Goal: Task Accomplishment & Management: Manage account settings

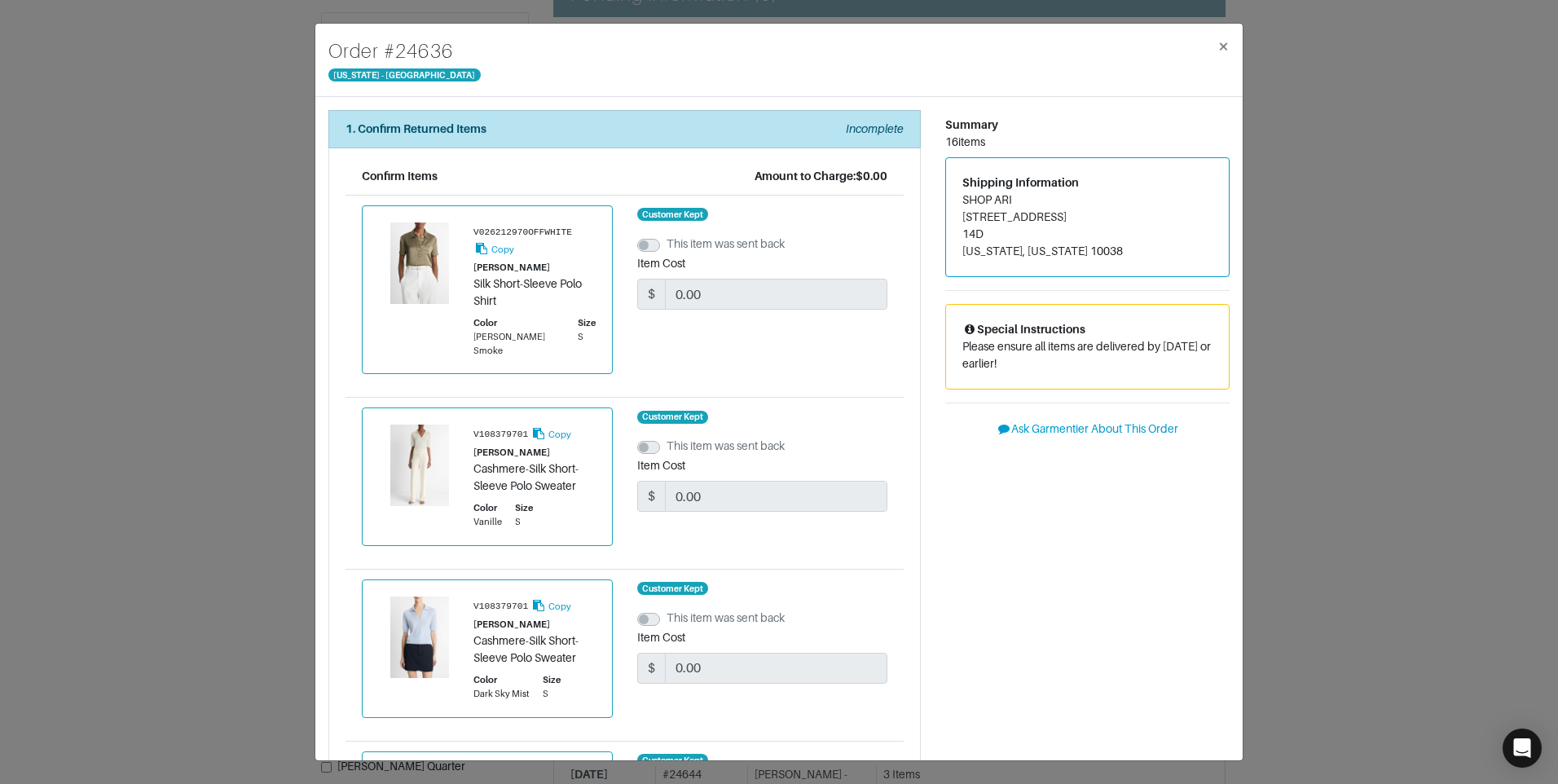
scroll to position [815, 0]
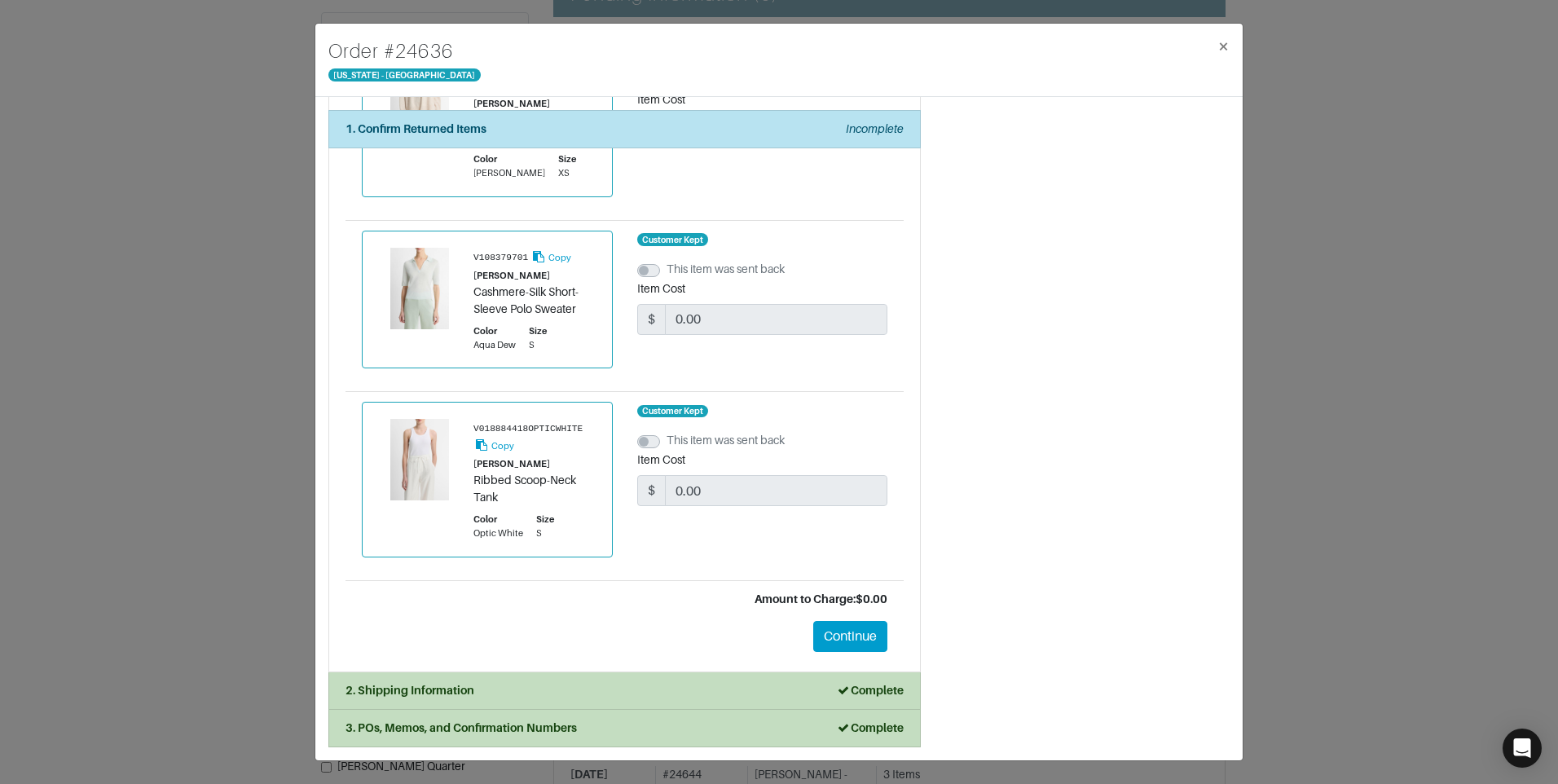
click at [527, 703] on li "2. Shipping Information Complete" at bounding box center [624, 691] width 593 height 37
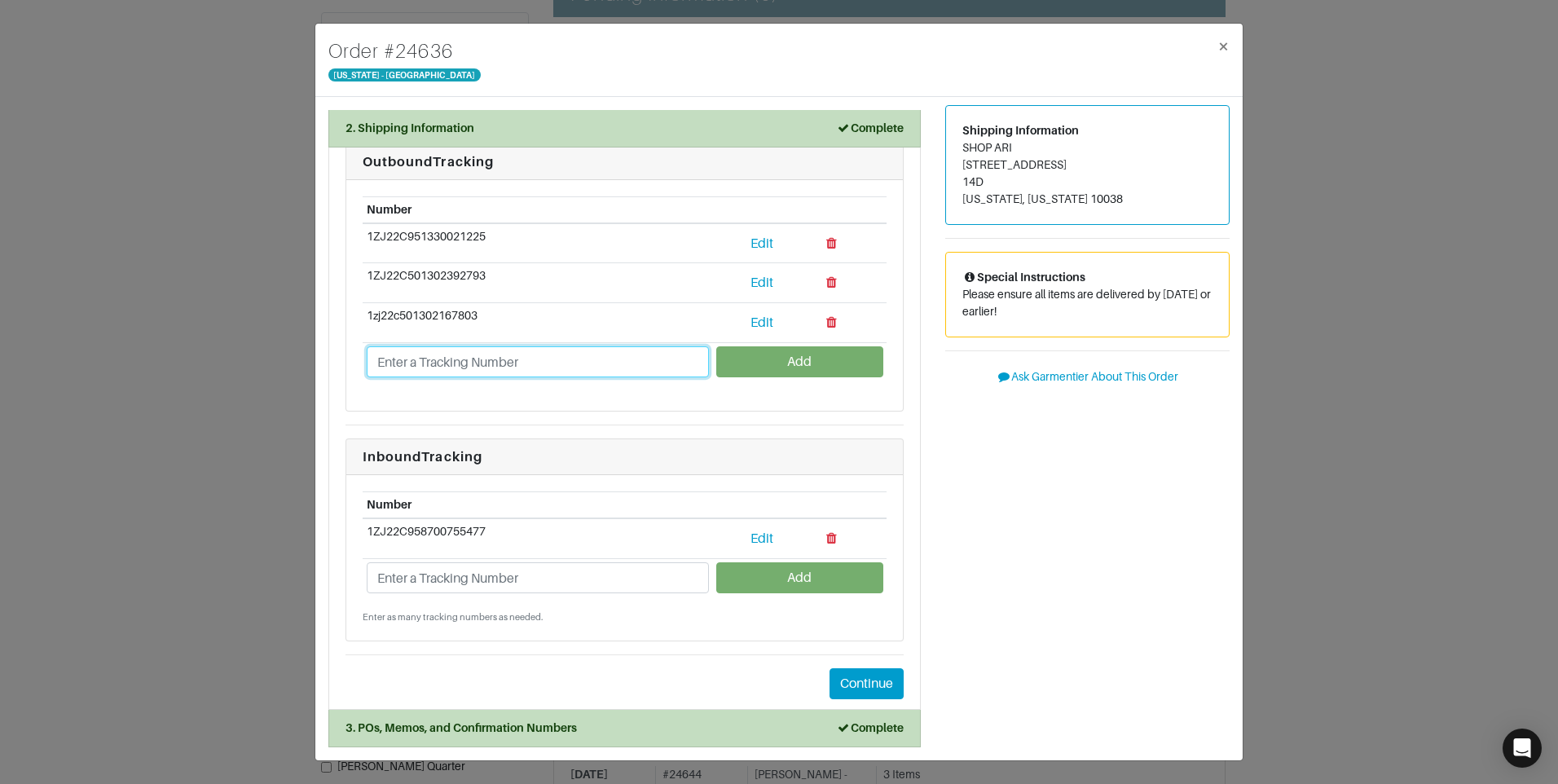
click at [513, 352] on input "text" at bounding box center [538, 361] width 342 height 31
paste input "1Z3X39A41317188269"
type input "1Z3X39A41317188269"
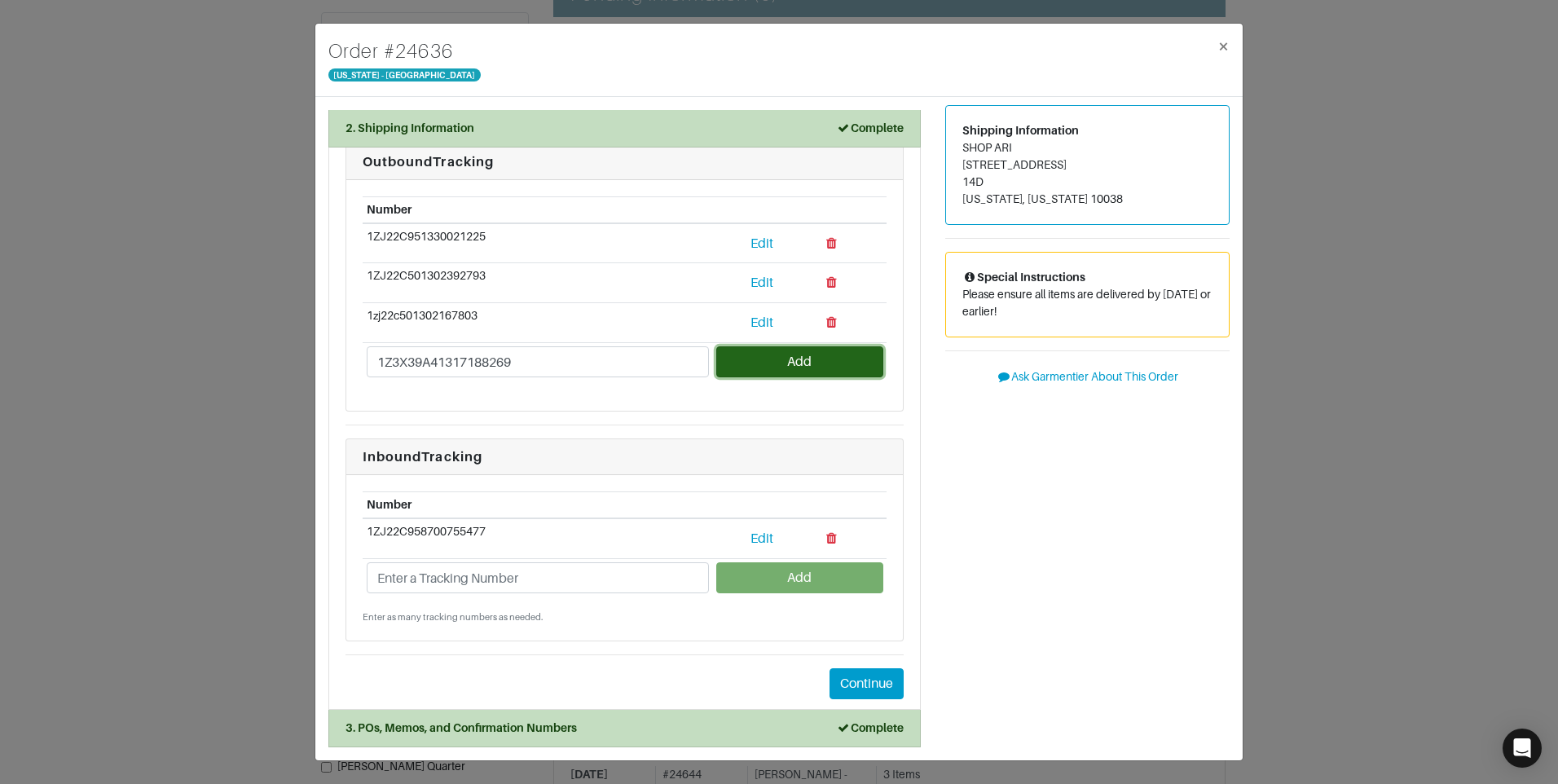
click at [724, 358] on button "Add" at bounding box center [799, 361] width 166 height 31
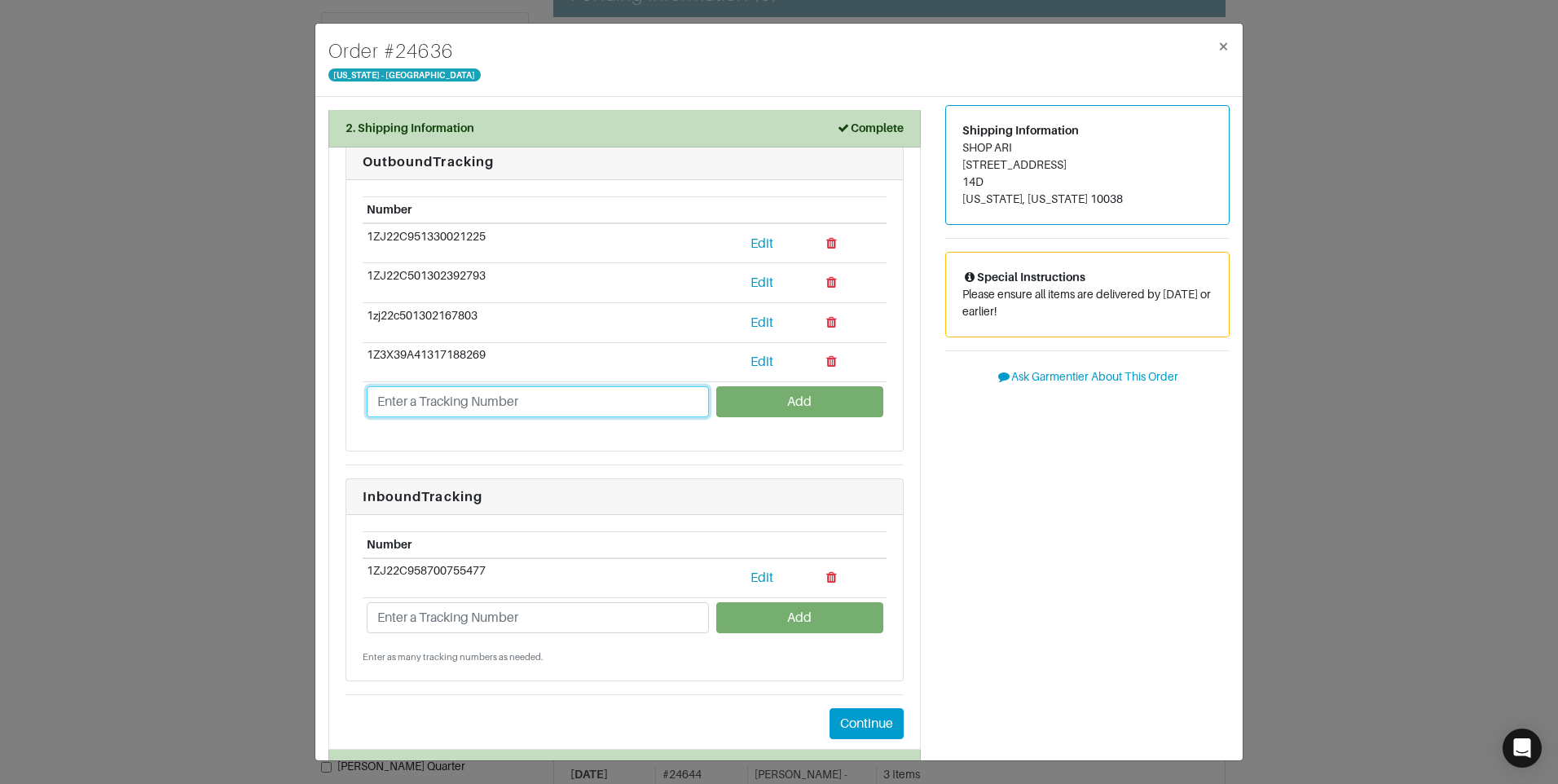
click at [551, 405] on input "text" at bounding box center [538, 401] width 342 height 31
paste input "1ZJ22C501308849780"
type input "1ZJ22C501308849780"
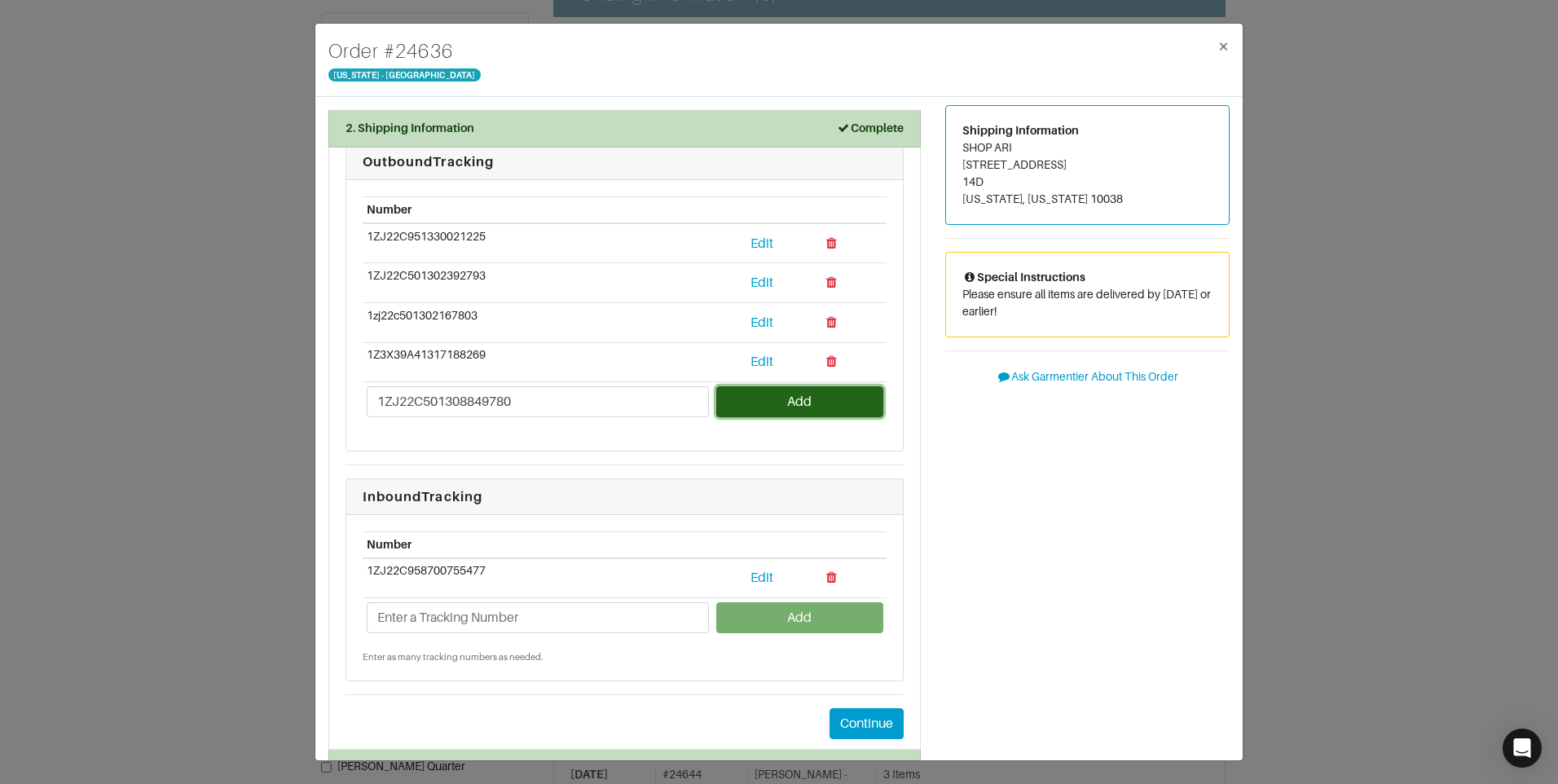
click at [775, 401] on button "Add" at bounding box center [799, 401] width 166 height 31
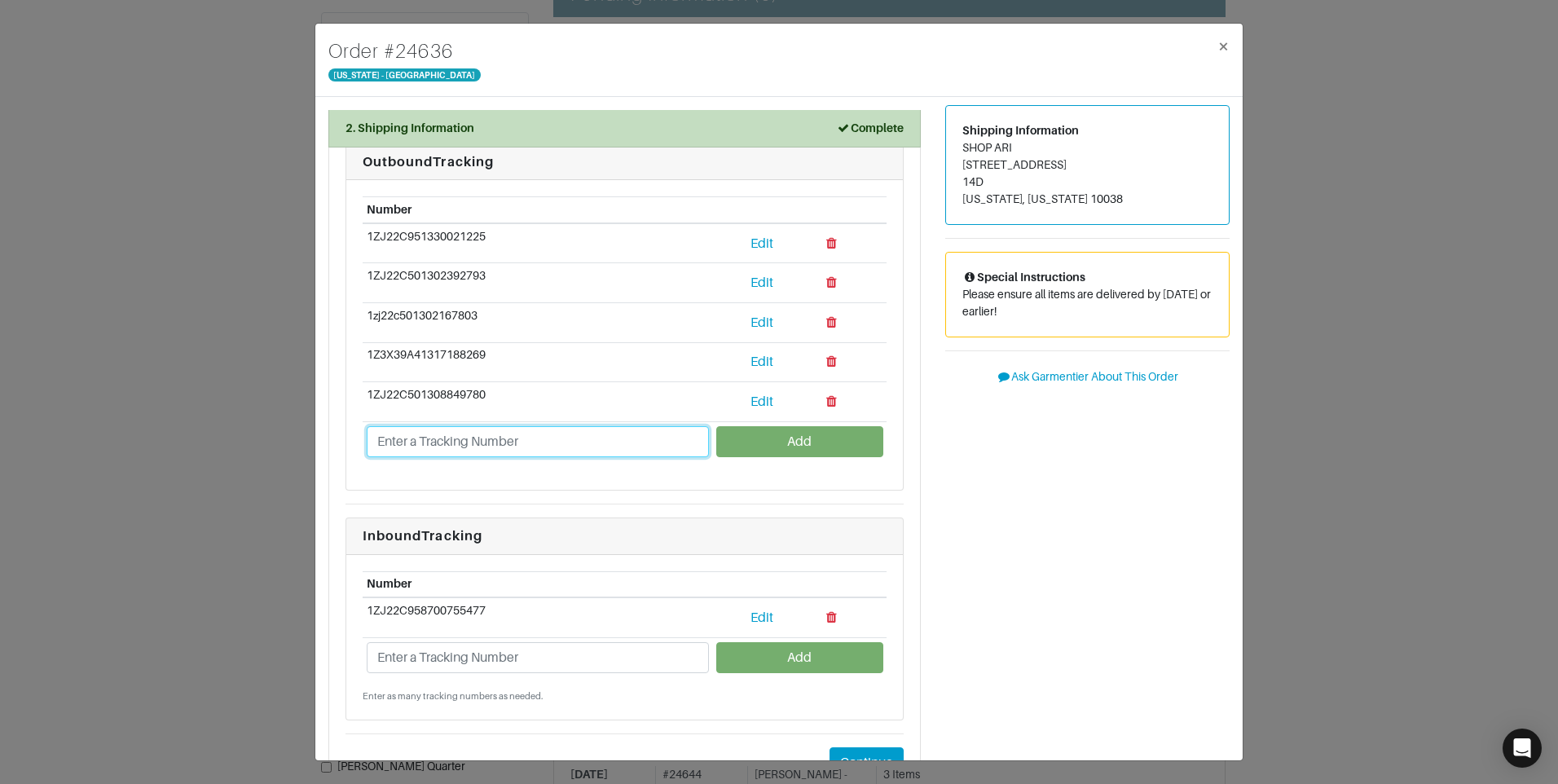
click at [542, 449] on input "text" at bounding box center [538, 441] width 342 height 31
paste input "1Z3X39A41330648139"
type input "1Z3X39A41330648139"
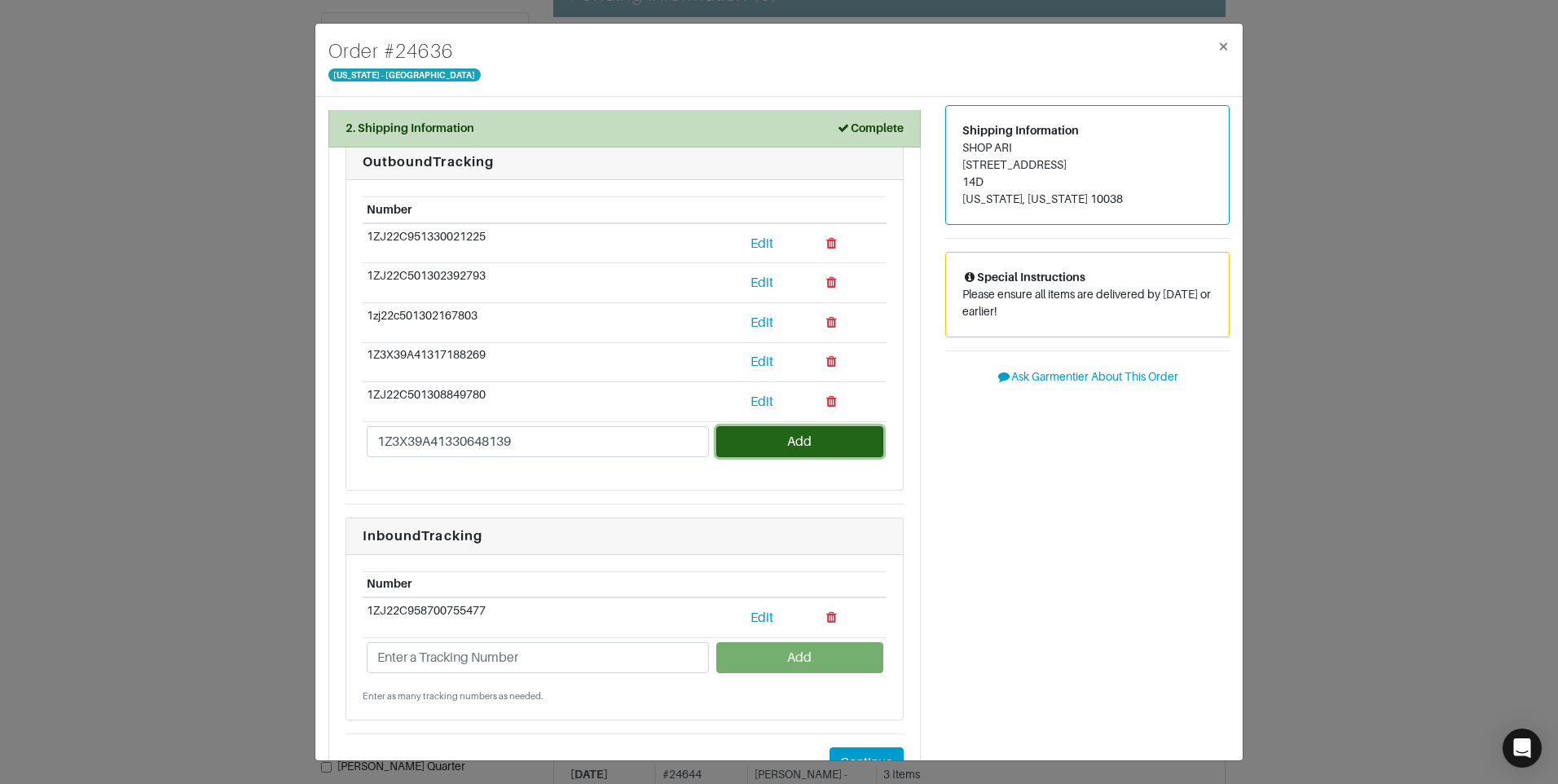
click at [758, 444] on button "Add" at bounding box center [799, 441] width 166 height 31
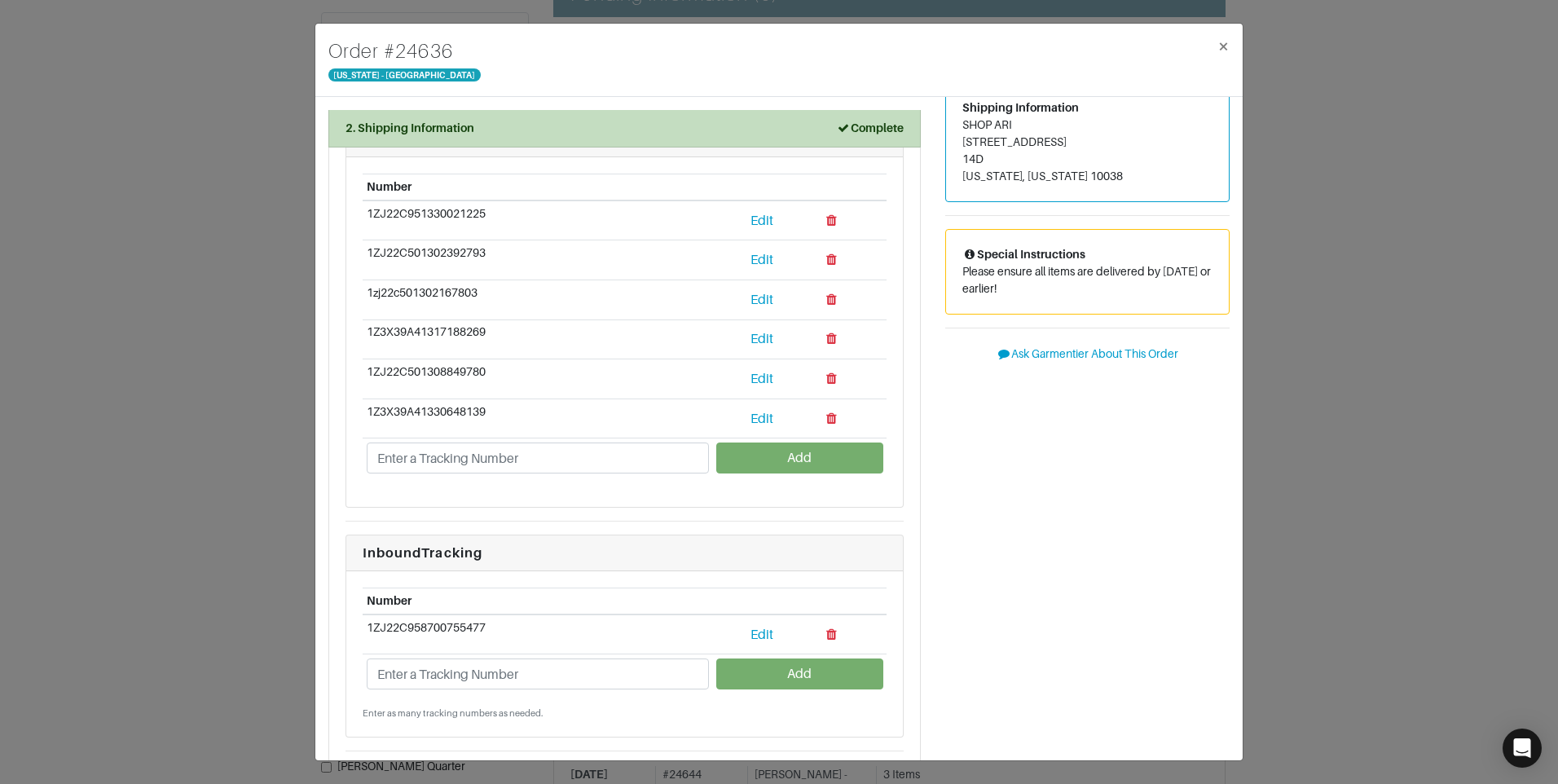
scroll to position [0, 0]
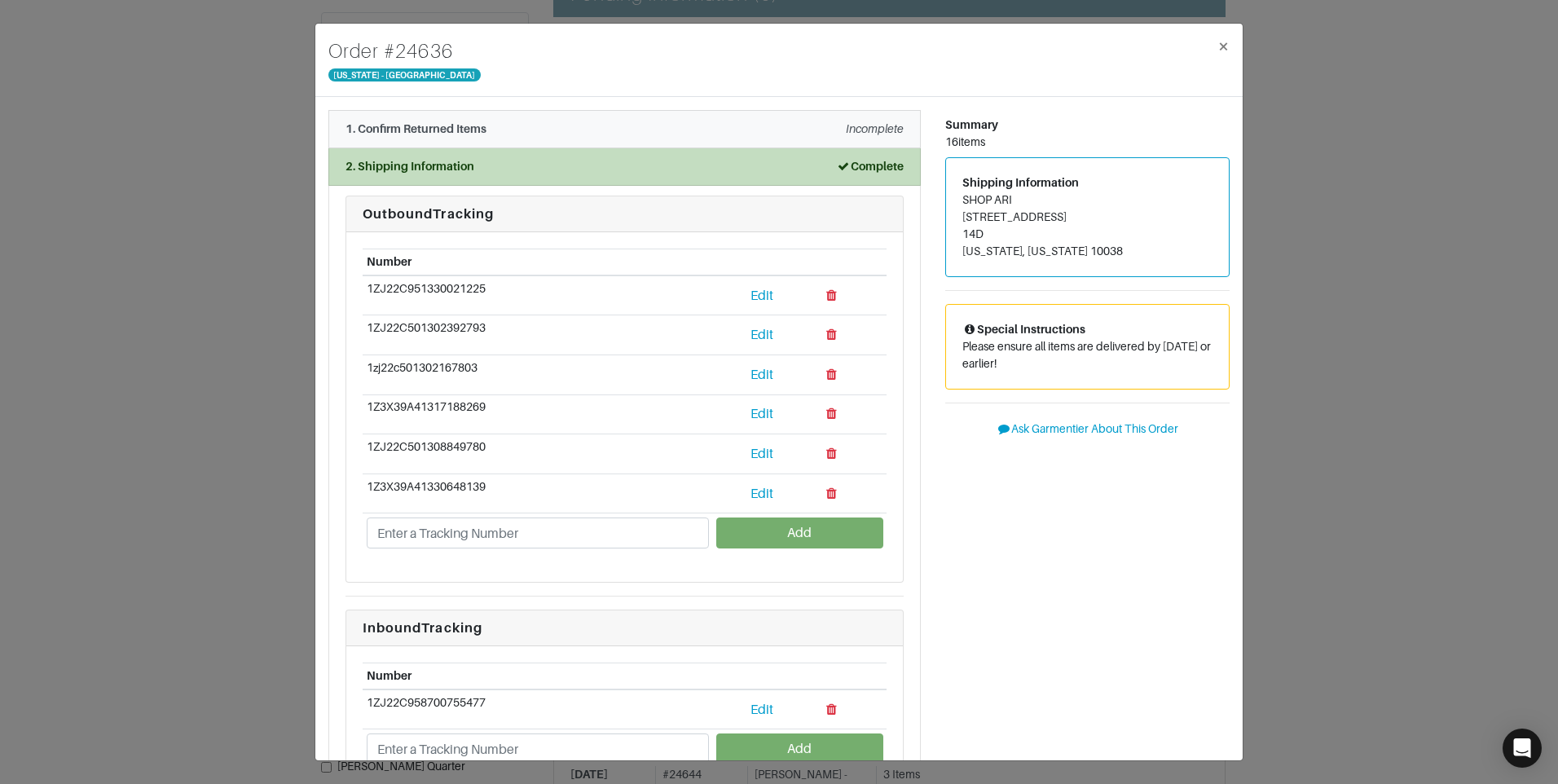
click at [588, 137] on div "1. Confirm Returned Items Incomplete" at bounding box center [624, 129] width 558 height 17
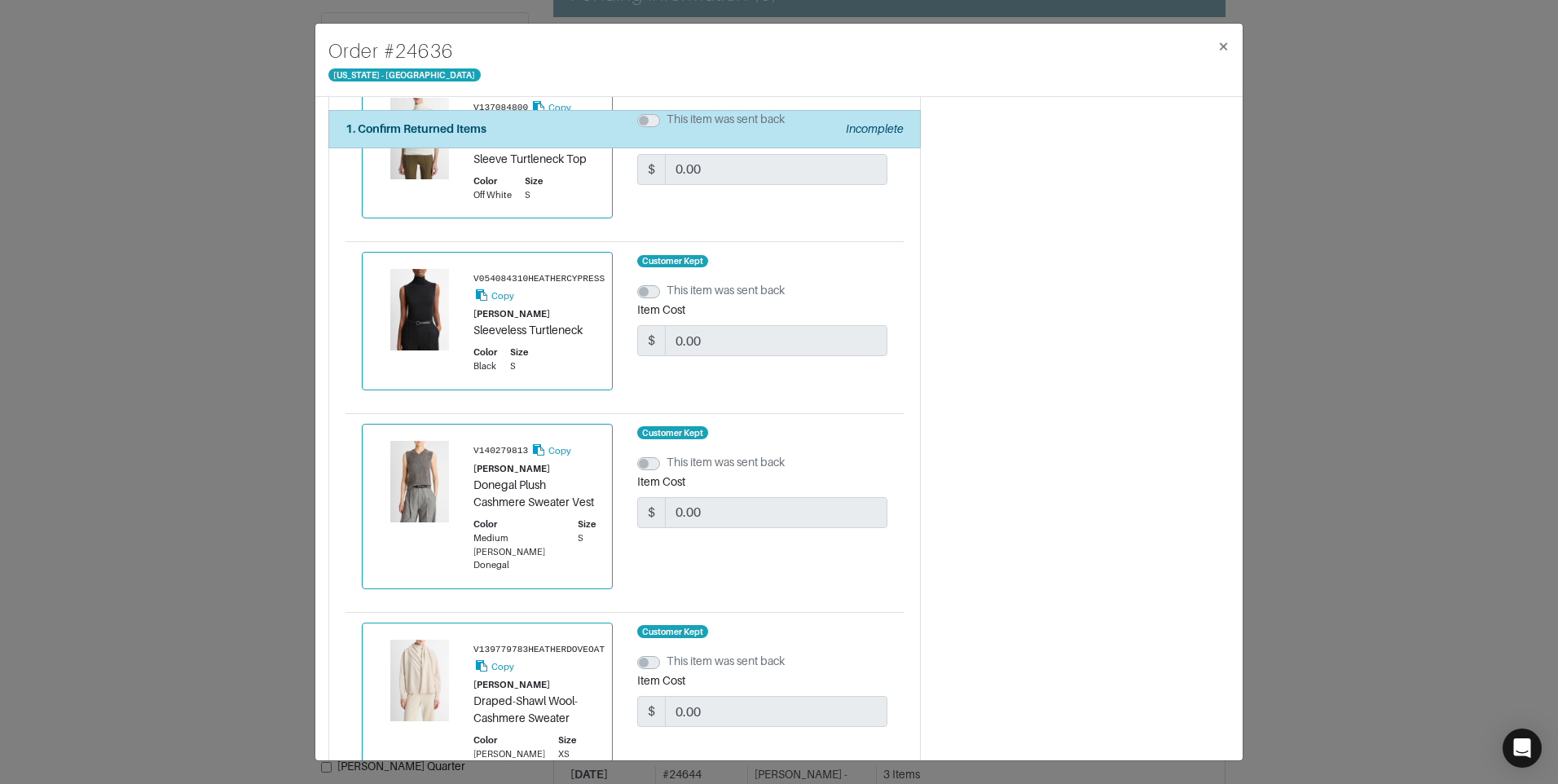
scroll to position [1955, 0]
drag, startPoint x: 476, startPoint y: 334, endPoint x: 590, endPoint y: 340, distance: 114.2
click at [589, 340] on div "Sleeveless Turtleneck" at bounding box center [539, 332] width 131 height 17
copy div "Sleeveless Turtleneck"
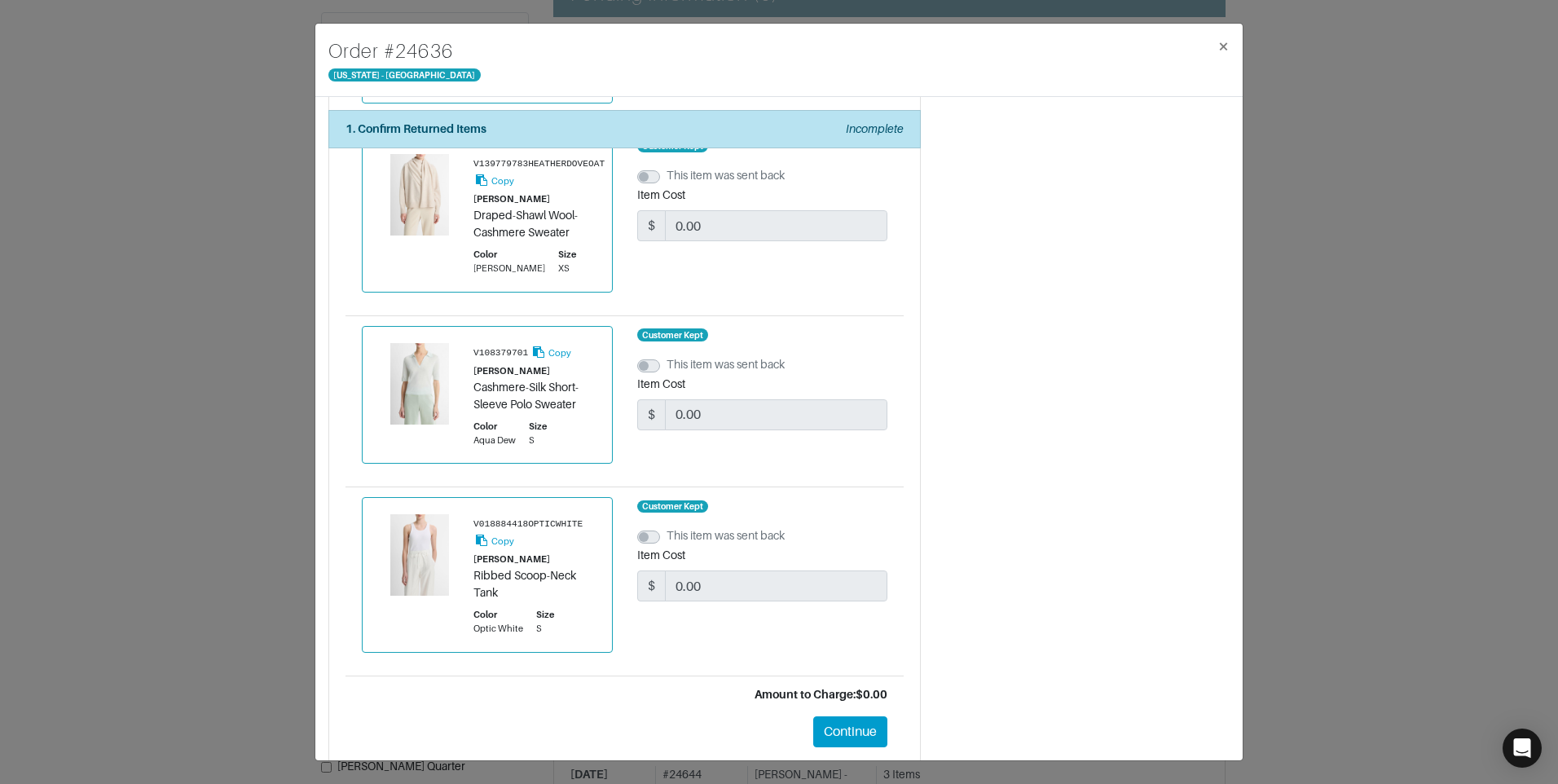
scroll to position [2544, 0]
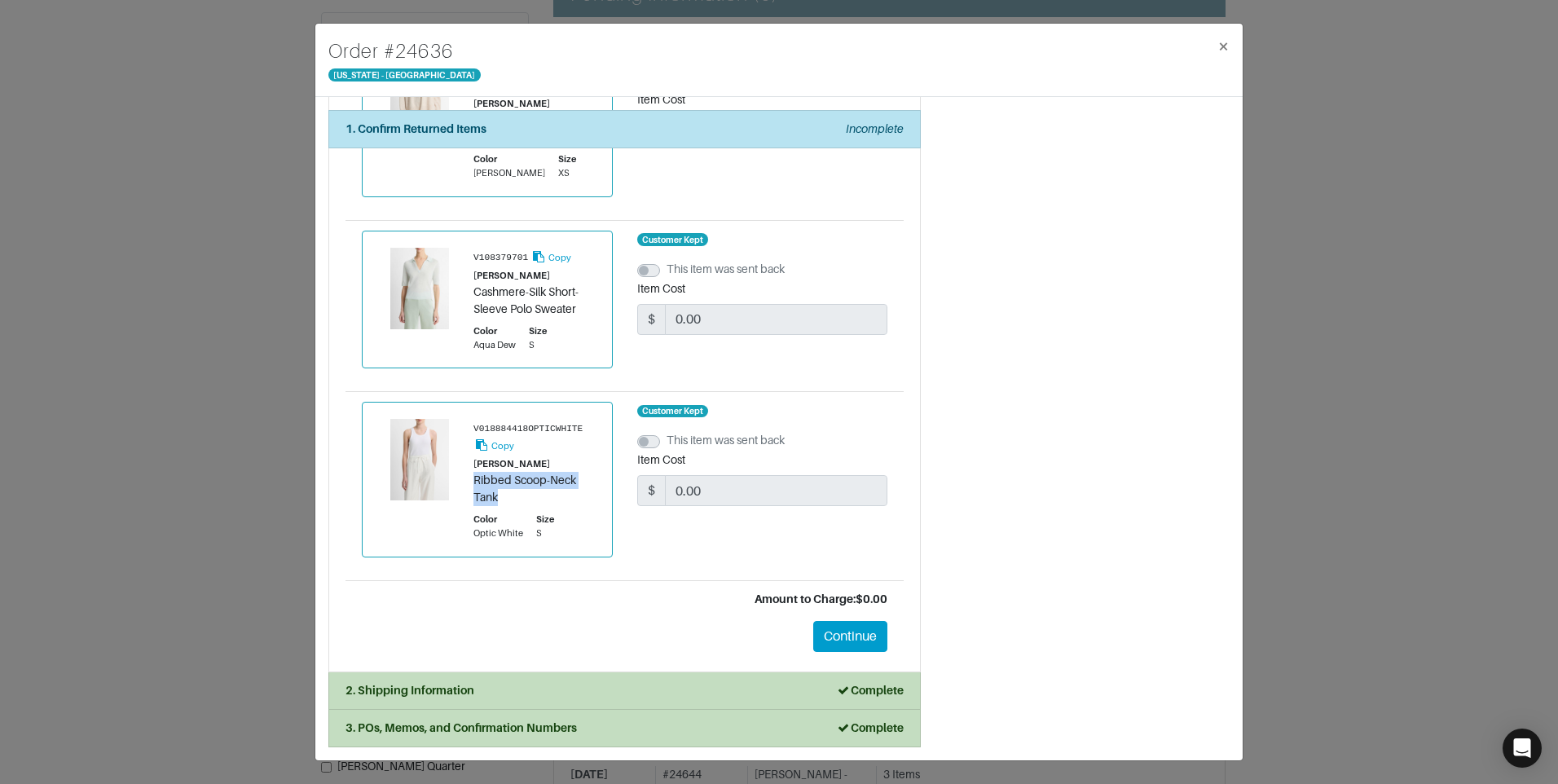
drag, startPoint x: 475, startPoint y: 482, endPoint x: 541, endPoint y: 491, distance: 66.6
click at [541, 491] on div "Ribbed Scoop-Neck Tank" at bounding box center [534, 488] width 122 height 34
copy div "Ribbed Scoop-Neck Tank"
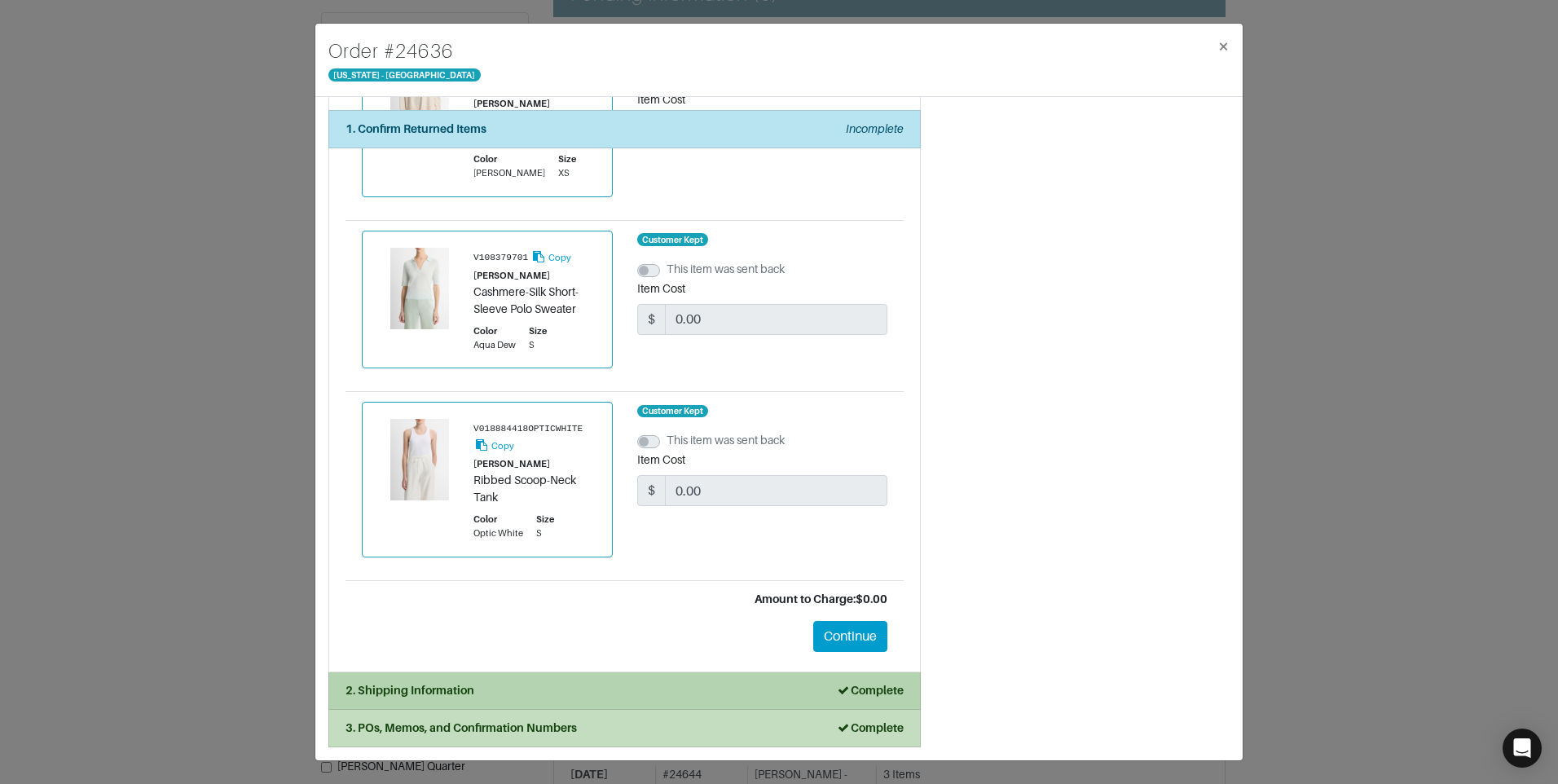
click at [605, 673] on li "2. Shipping Information Complete" at bounding box center [624, 691] width 593 height 37
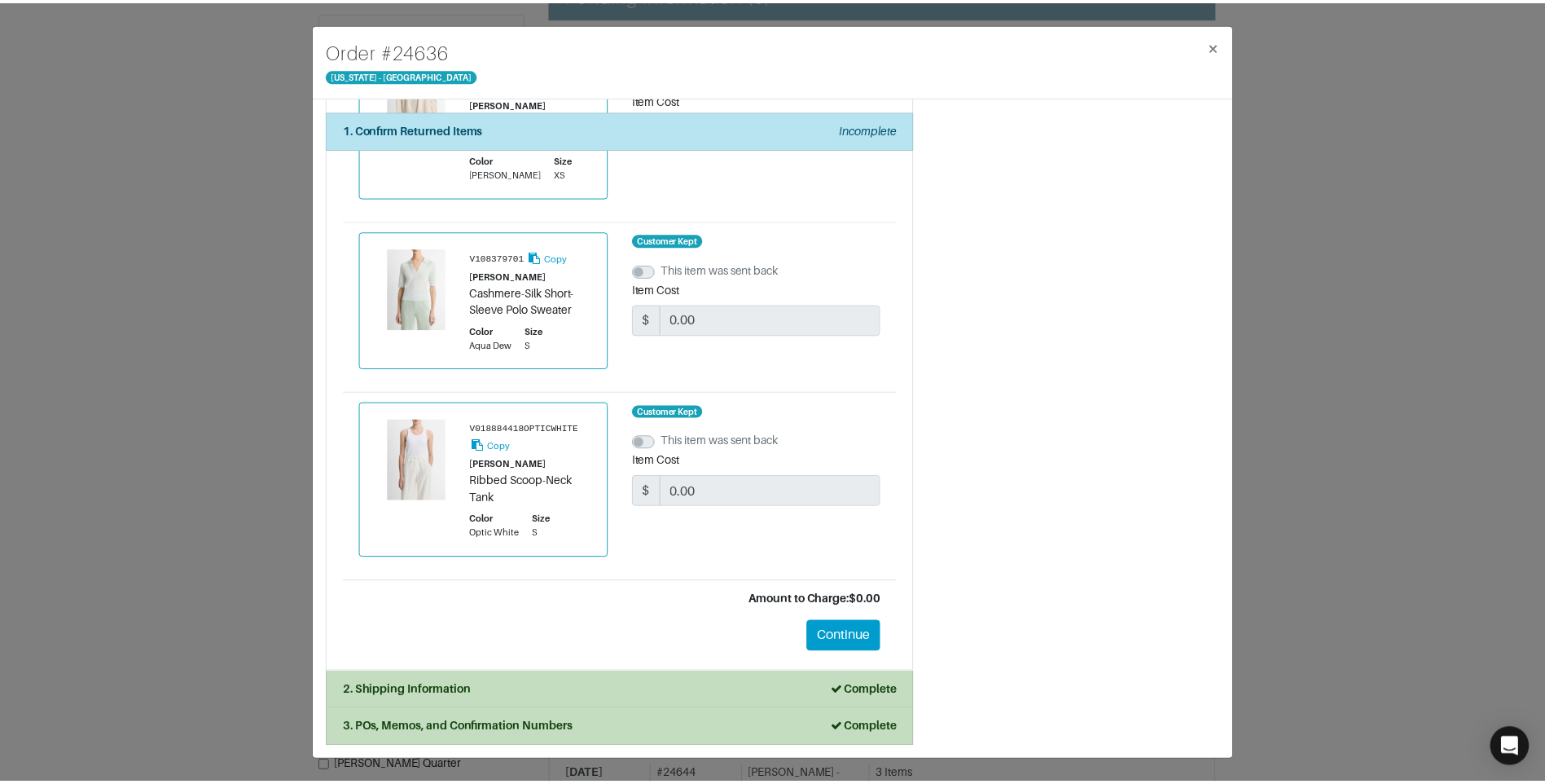
scroll to position [171, 0]
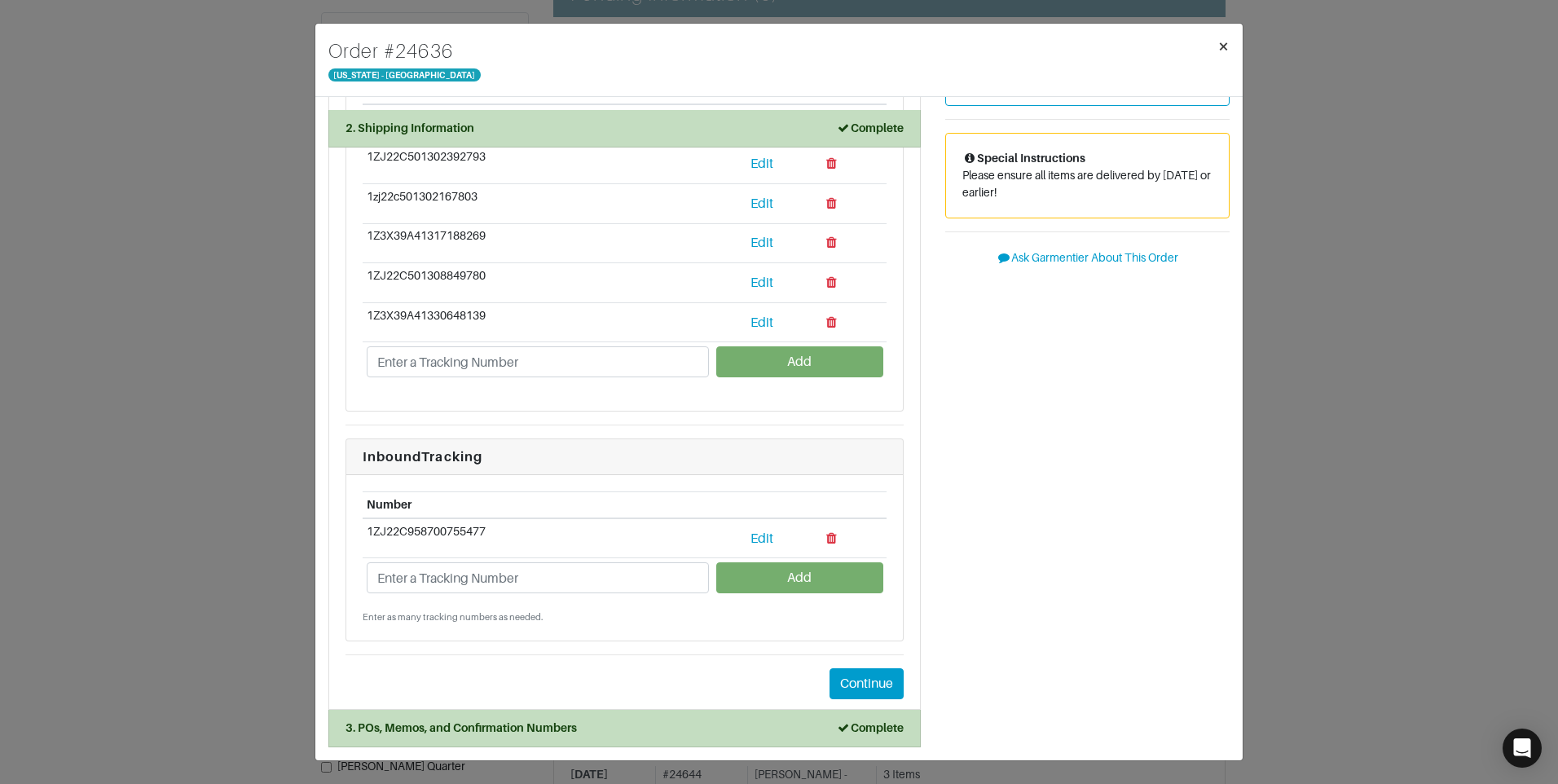
click at [1216, 39] on button "×" at bounding box center [1222, 46] width 38 height 46
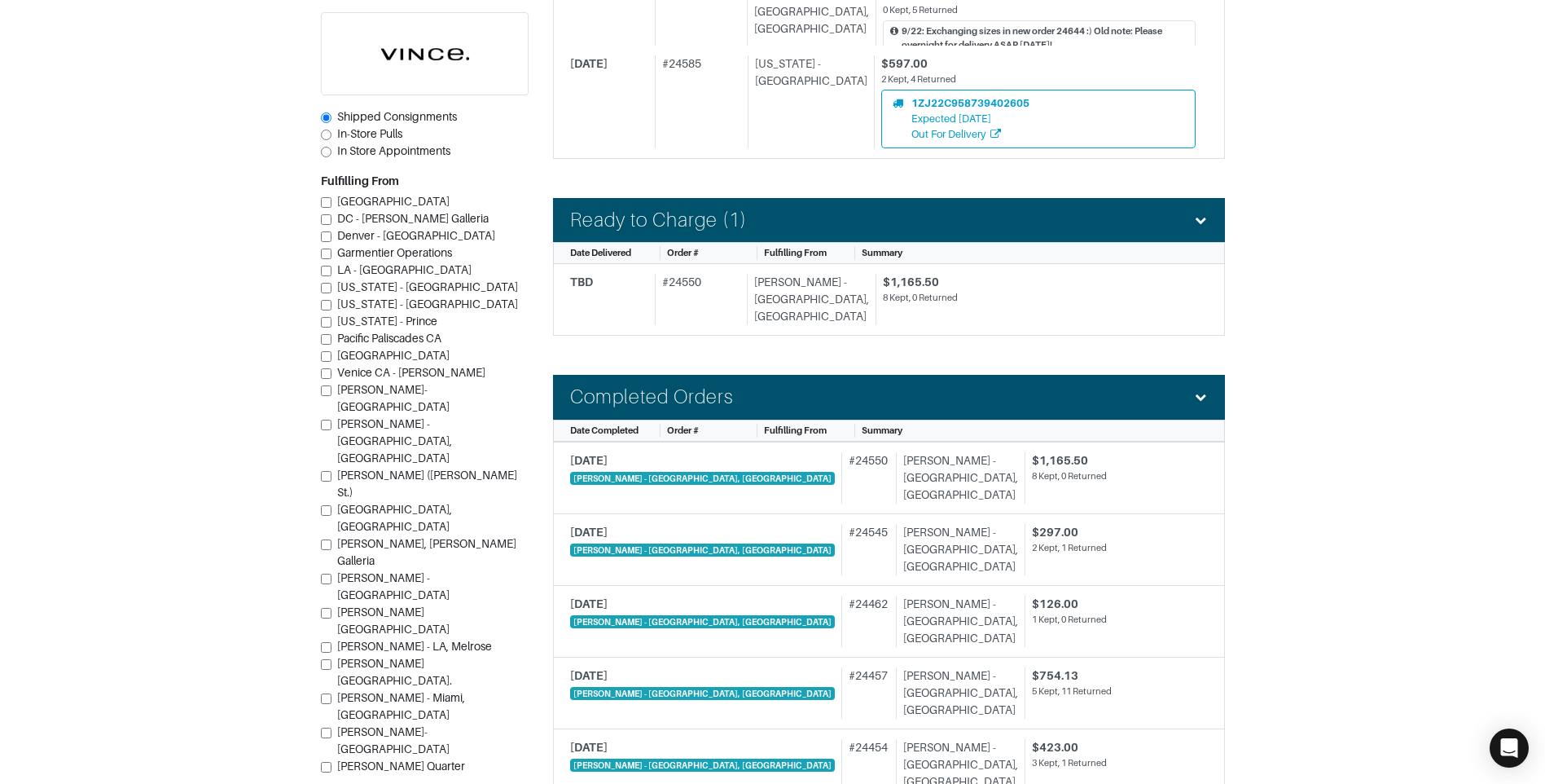
scroll to position [1368, 0]
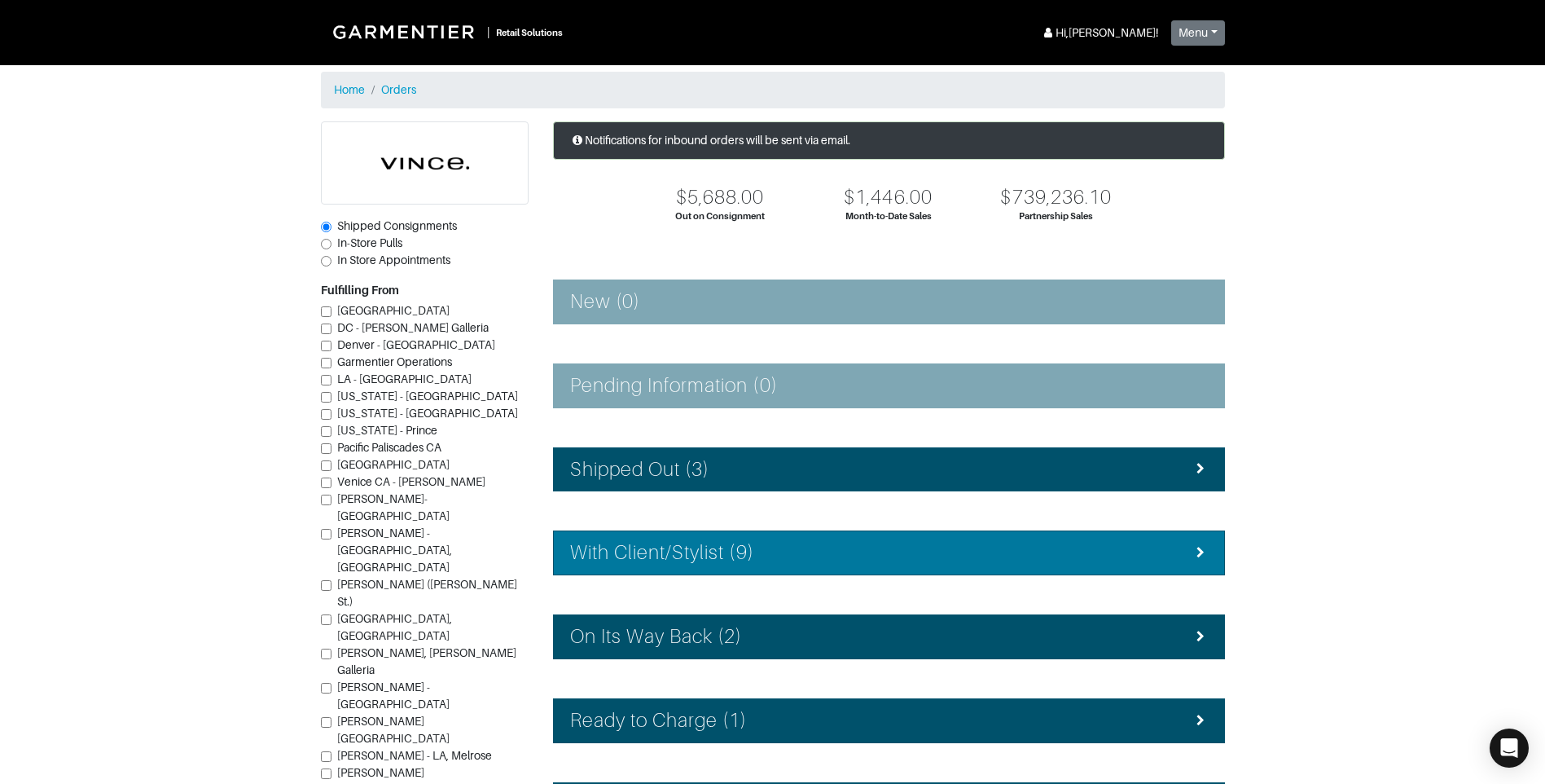
click at [717, 551] on h4 "With Client/Stylist (9)" at bounding box center [662, 552] width 184 height 23
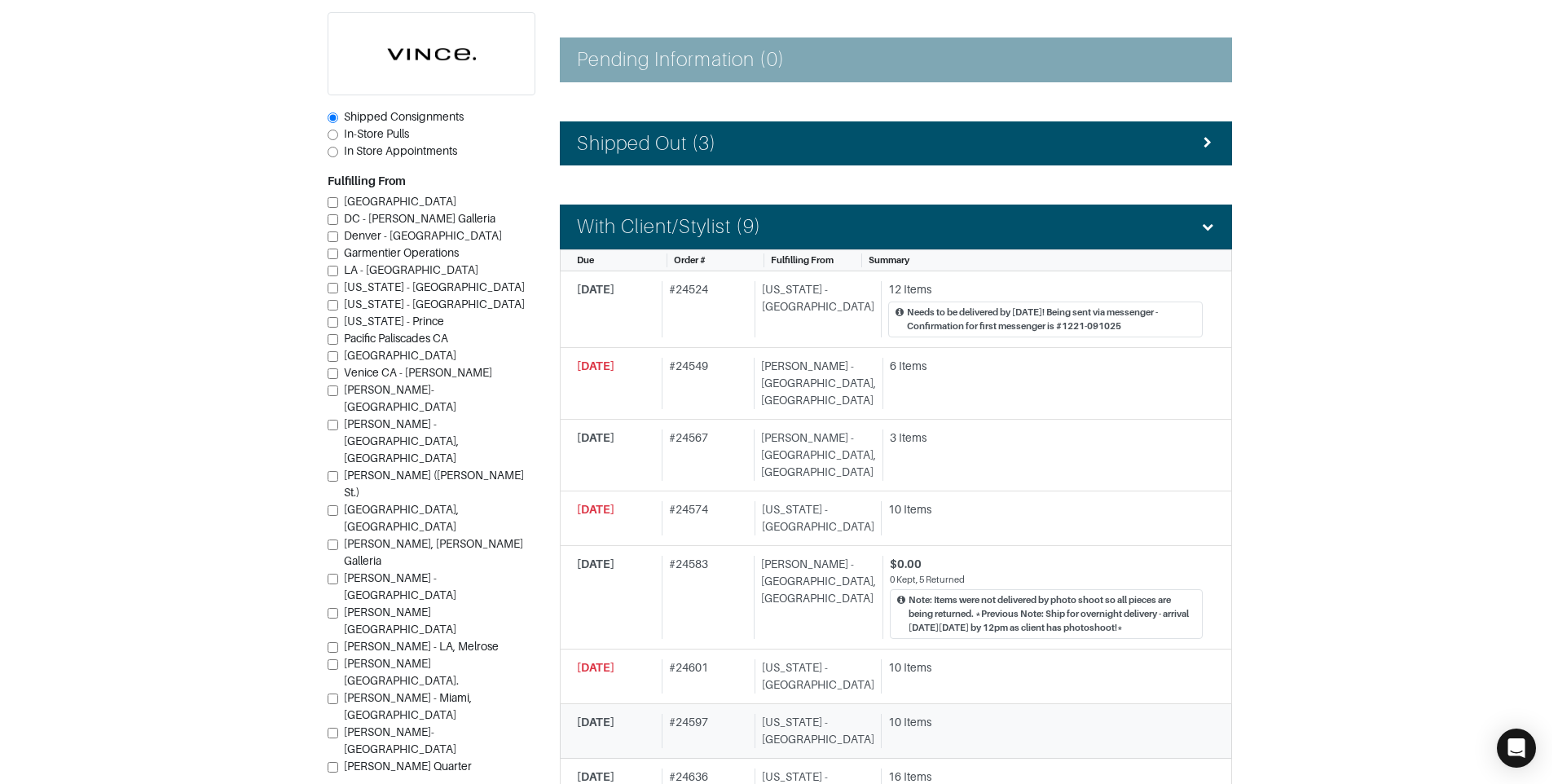
scroll to position [407, 0]
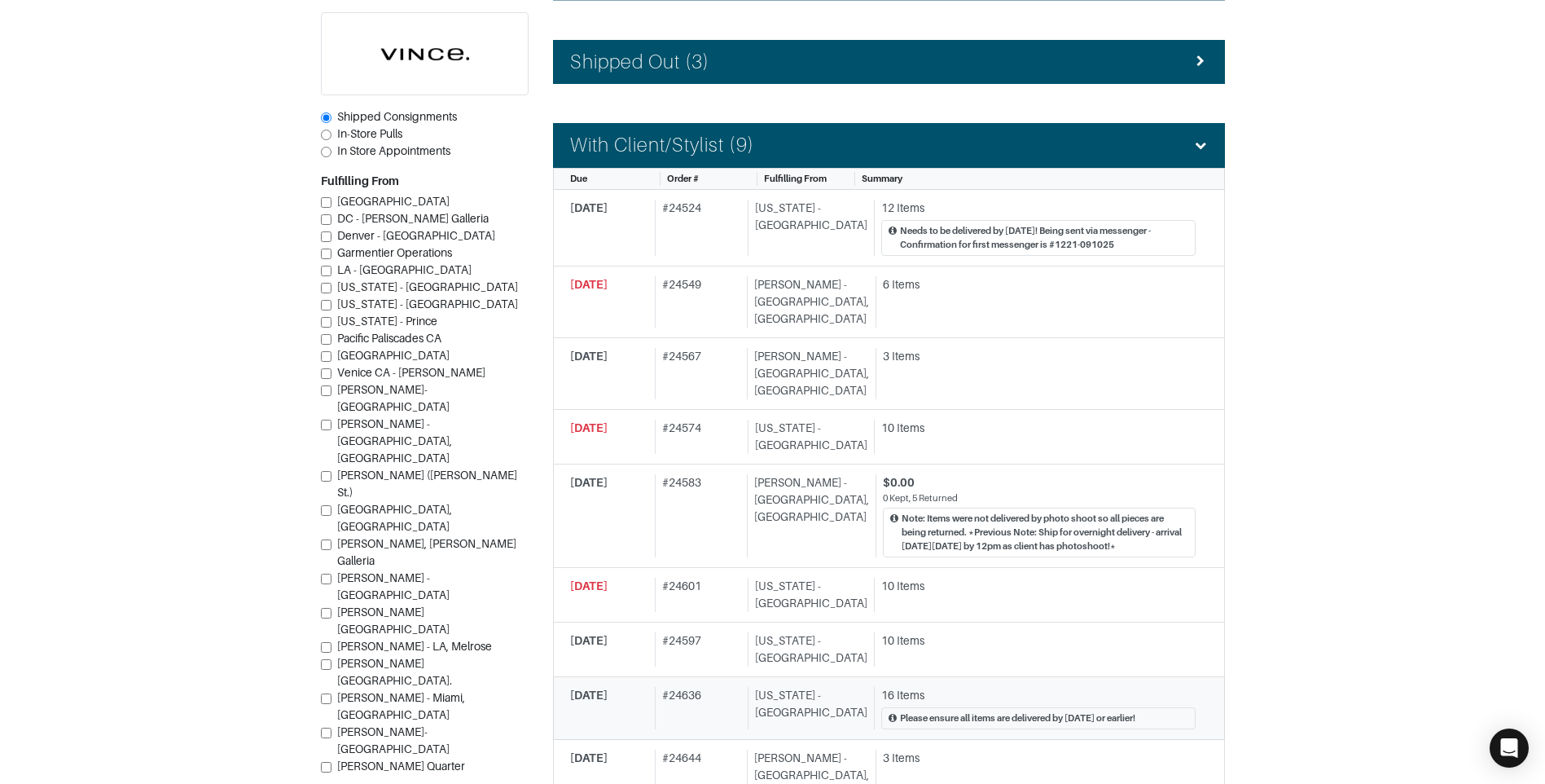
click at [814, 687] on div "[US_STATE] - [GEOGRAPHIC_DATA]" at bounding box center [807, 708] width 120 height 43
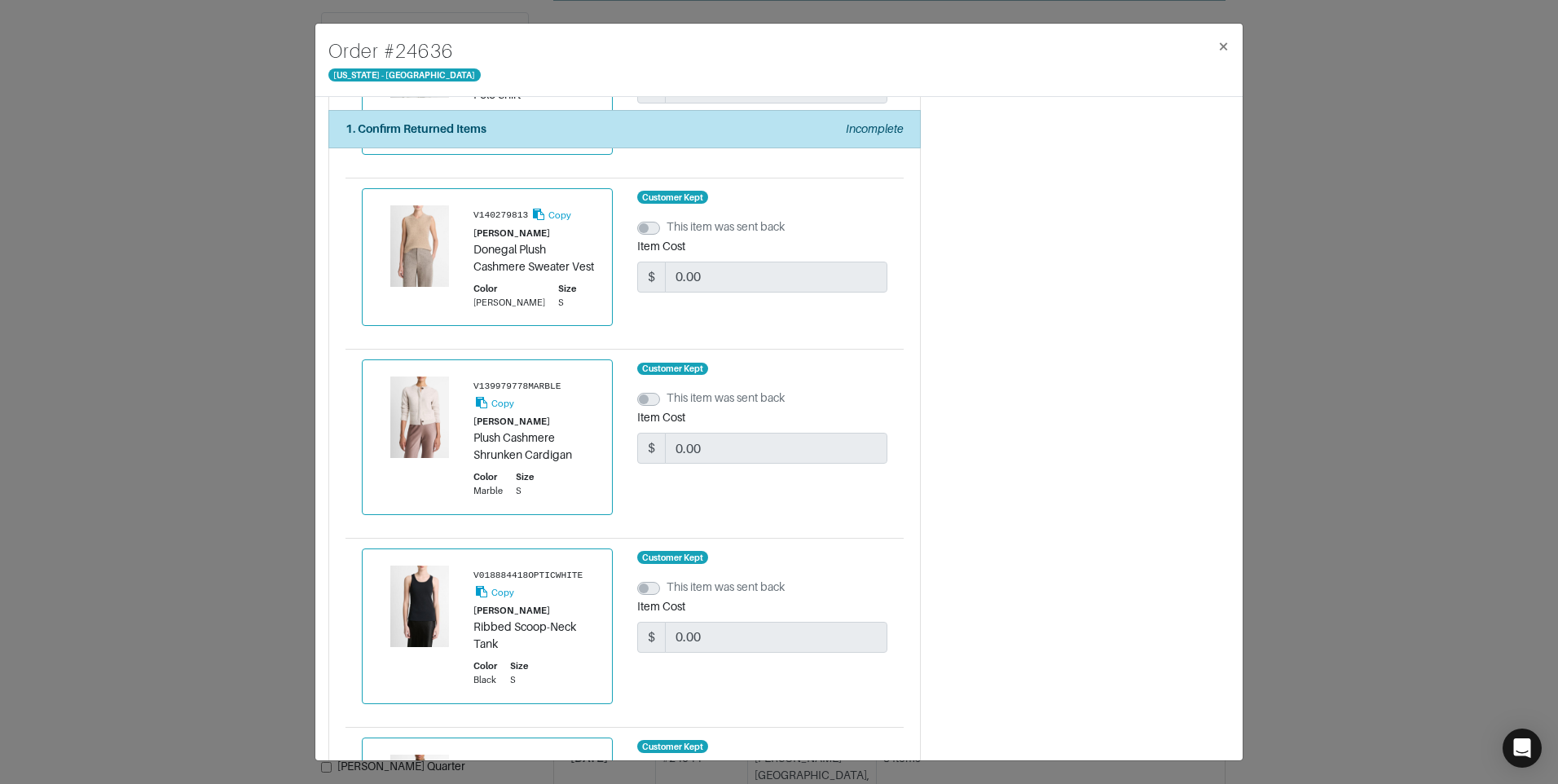
scroll to position [1140, 0]
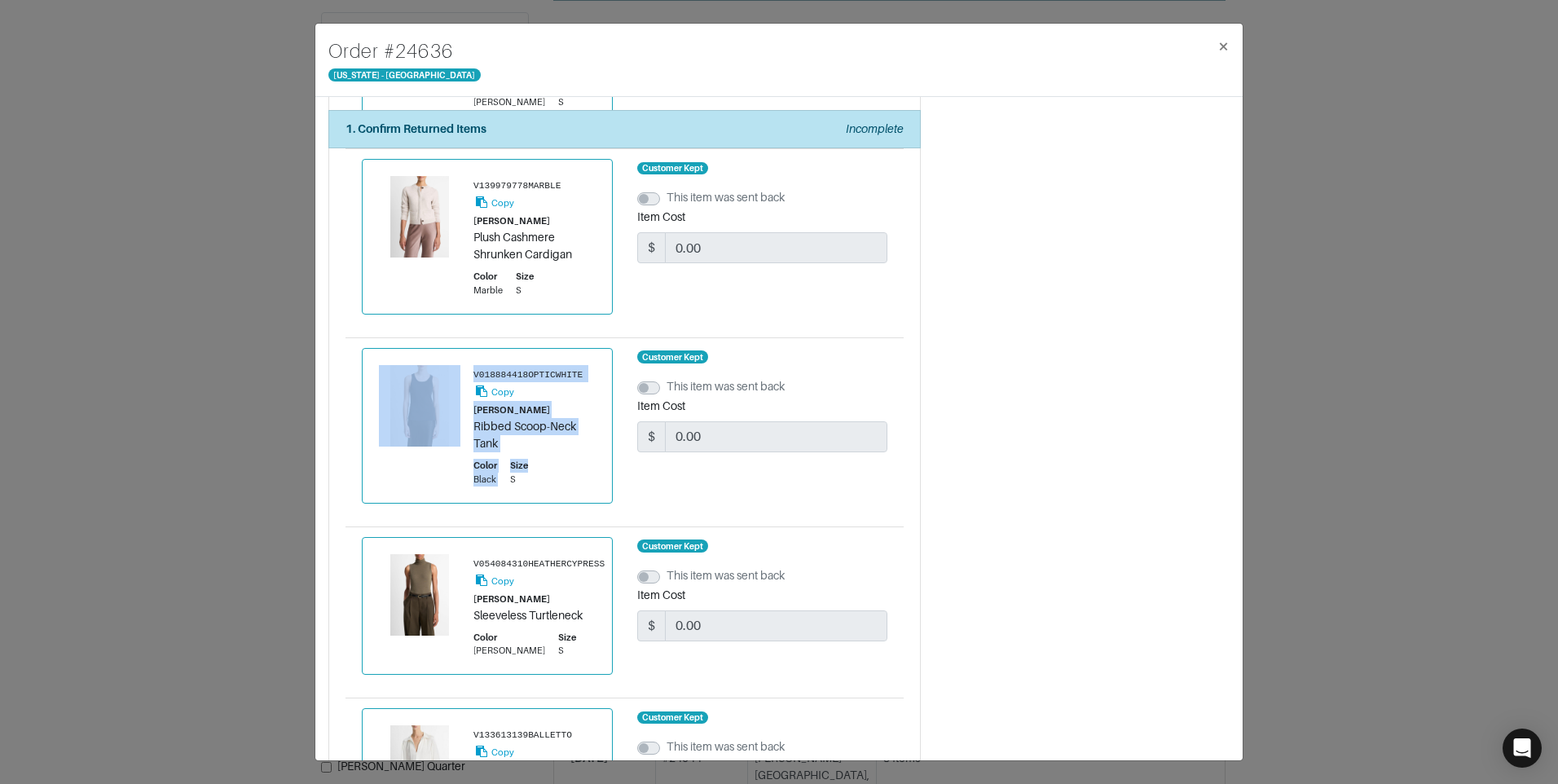
drag, startPoint x: 473, startPoint y: 431, endPoint x: 551, endPoint y: 461, distance: 83.6
click at [551, 461] on div "V018884418OPTICWHITE Copy VINCE Ribbed Scoop-Neck Tank Color Black Size S" at bounding box center [486, 425] width 217 height 121
drag, startPoint x: 551, startPoint y: 461, endPoint x: 571, endPoint y: 463, distance: 20.1
click at [571, 463] on div "Color Black Size S" at bounding box center [534, 472] width 122 height 28
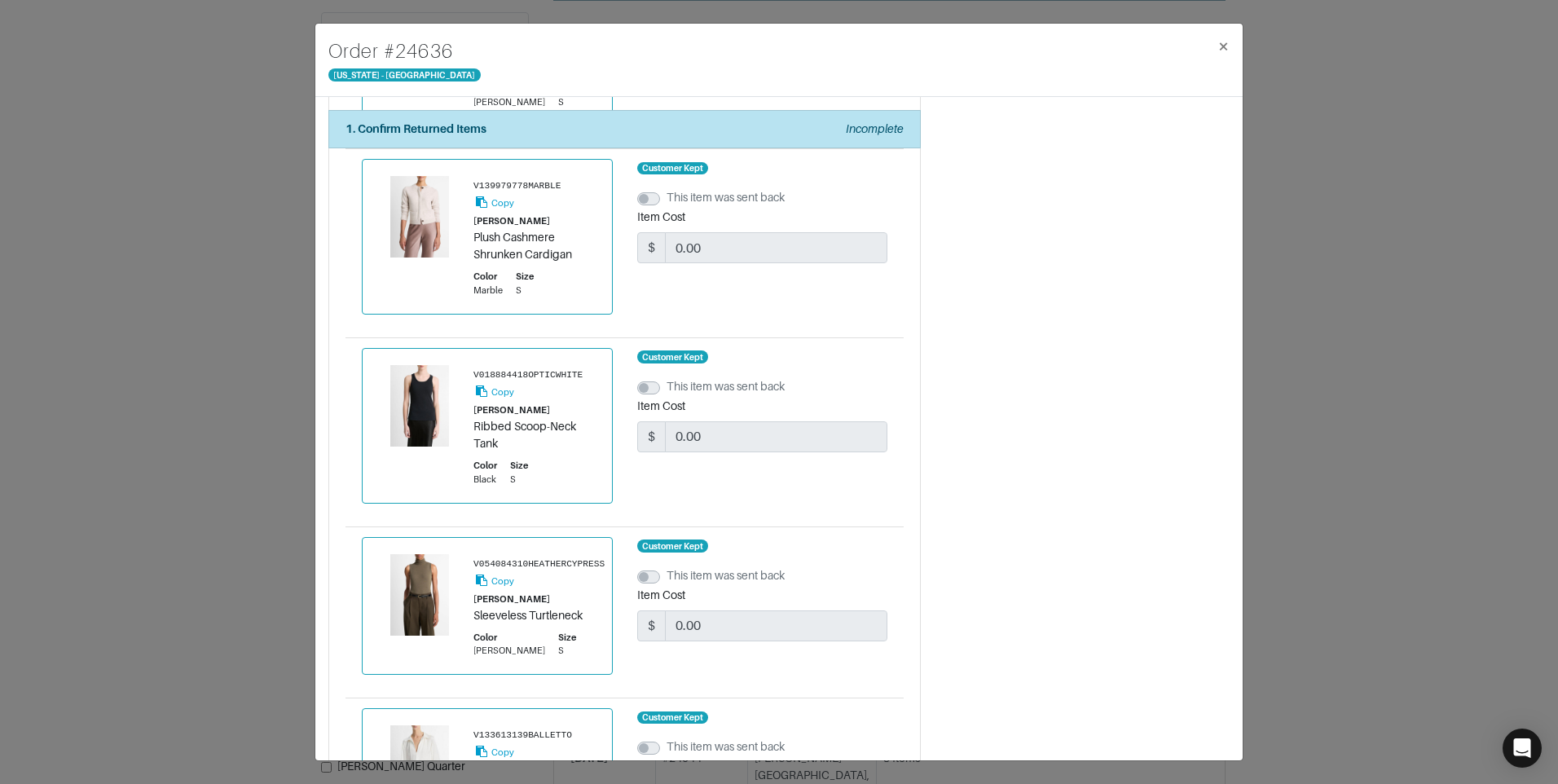
click at [577, 485] on div "Color Black Size S" at bounding box center [534, 472] width 122 height 28
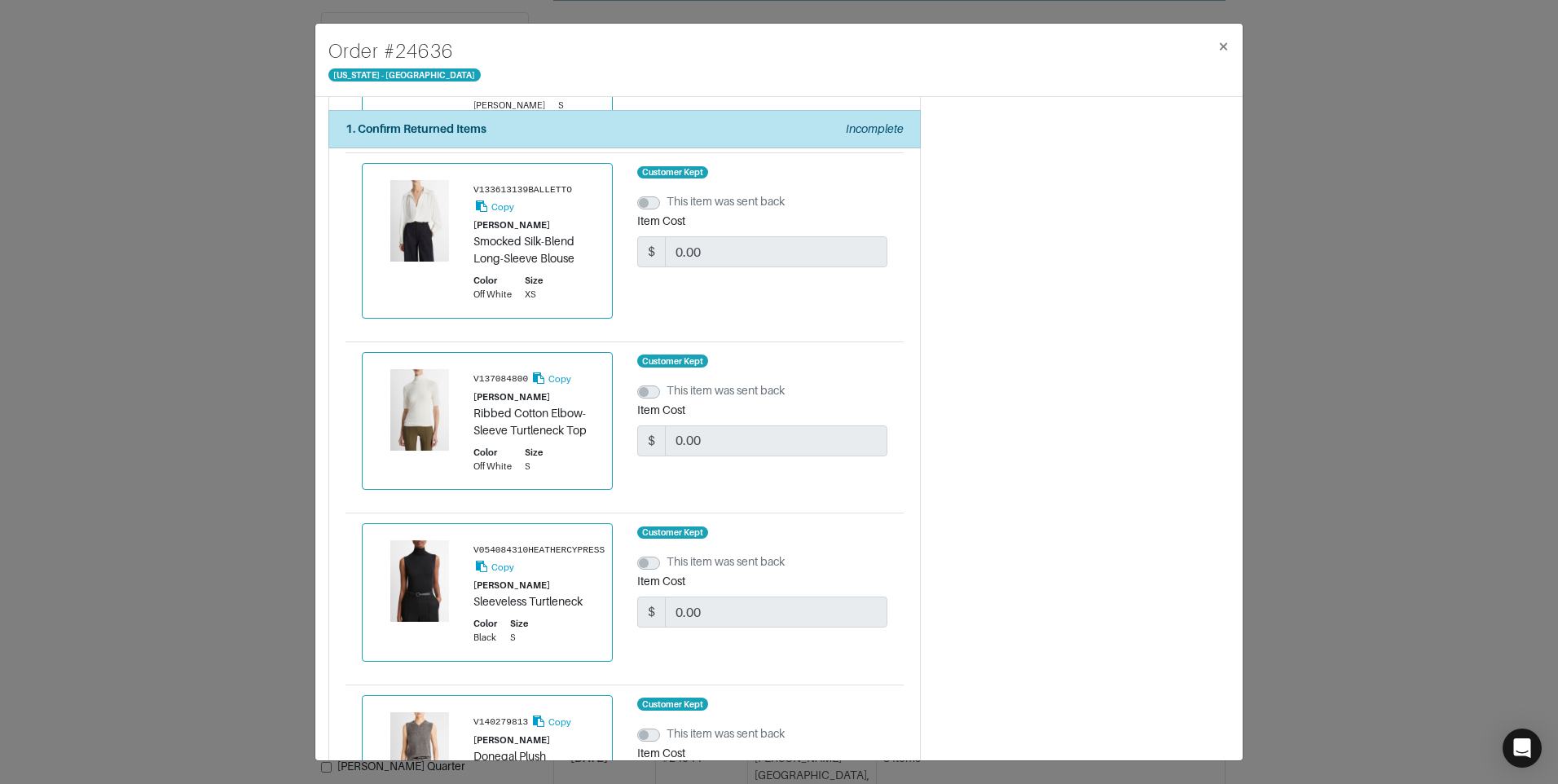
scroll to position [1629, 0]
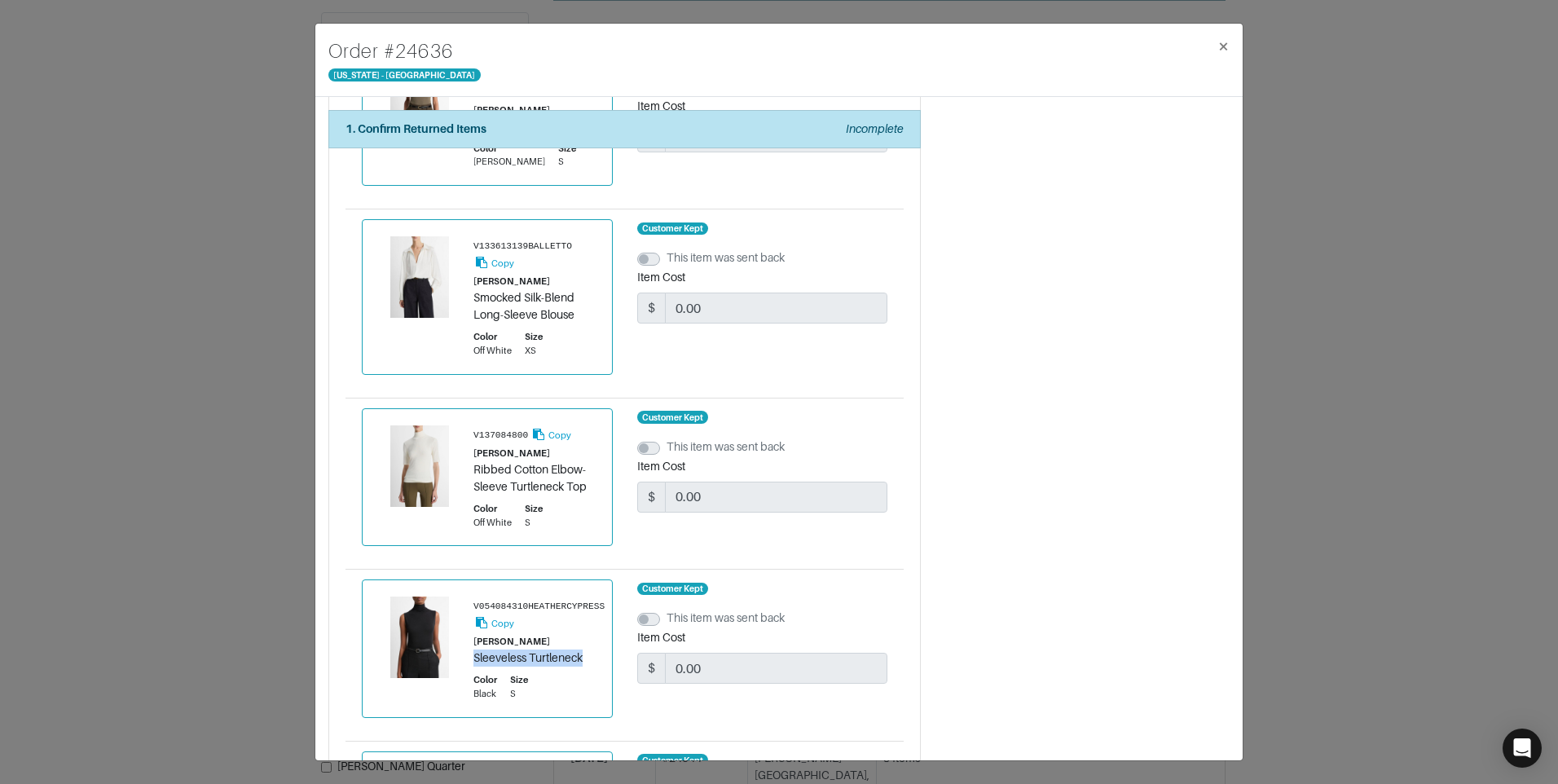
drag, startPoint x: 474, startPoint y: 661, endPoint x: 587, endPoint y: 664, distance: 113.0
click at [587, 664] on div "Sleeveless Turtleneck" at bounding box center [539, 658] width 131 height 17
copy div "Sleeveless Turtleneck"
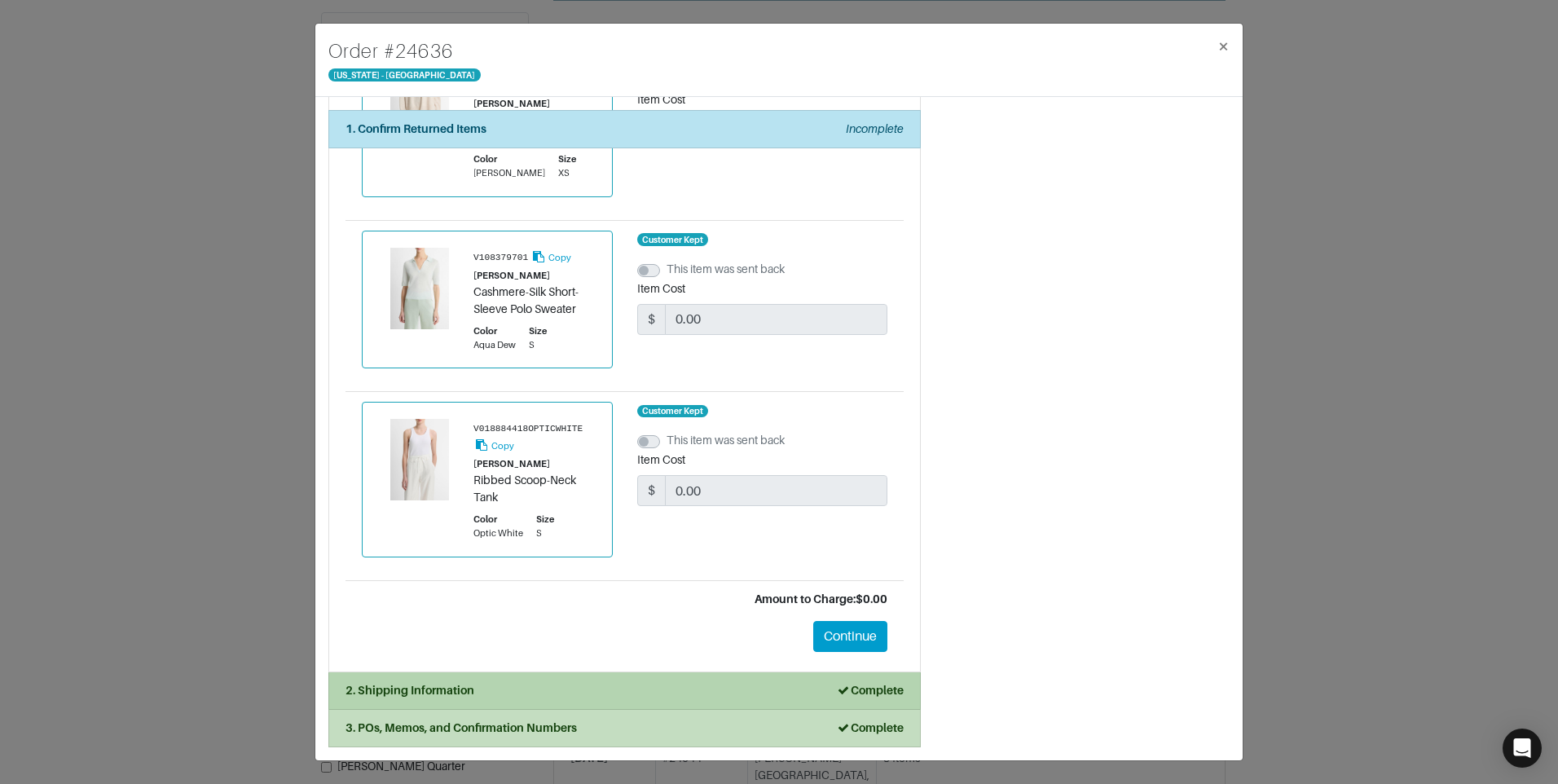
click at [556, 677] on li "2. Shipping Information Complete" at bounding box center [624, 691] width 593 height 37
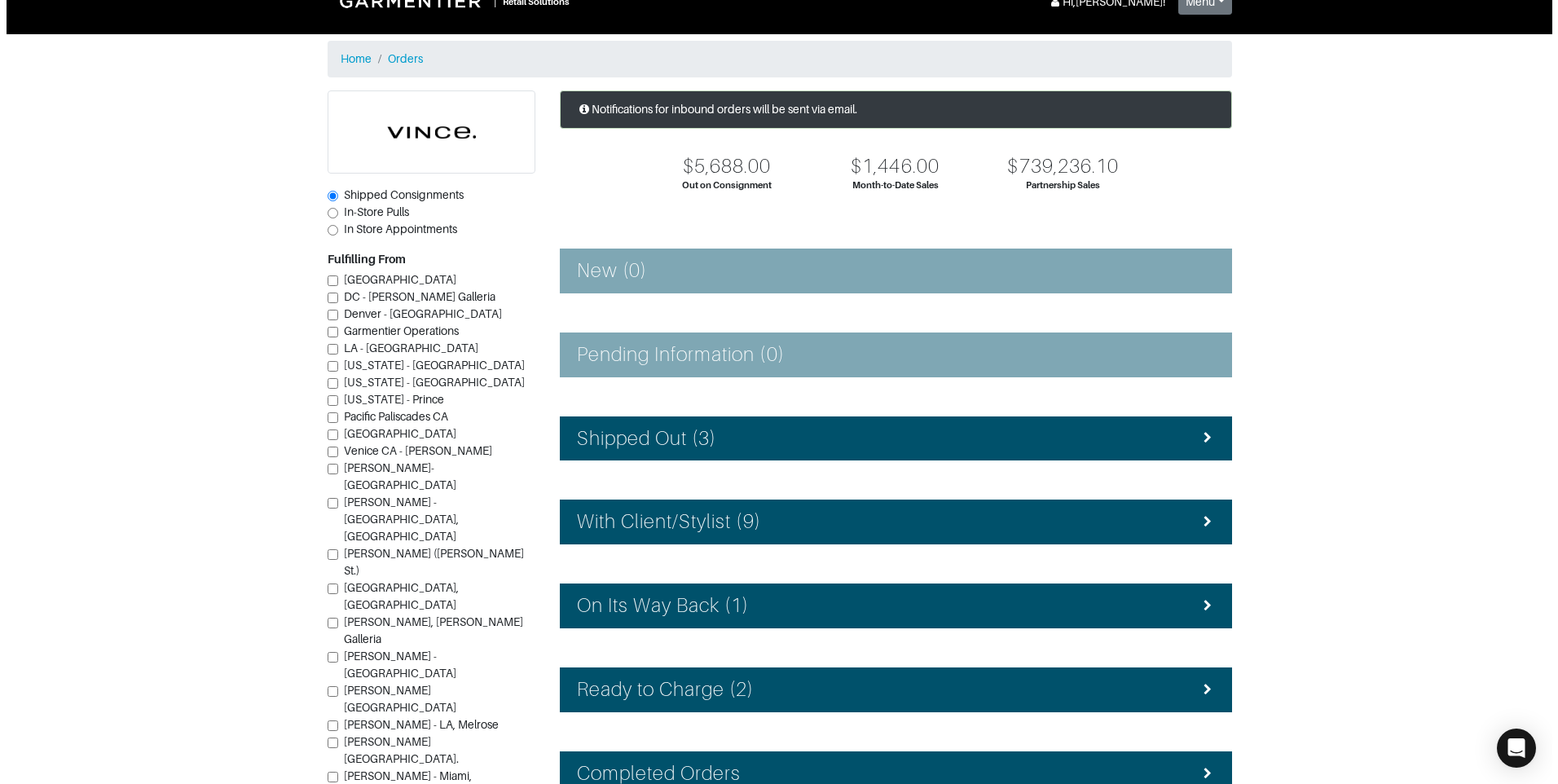
scroll to position [146, 0]
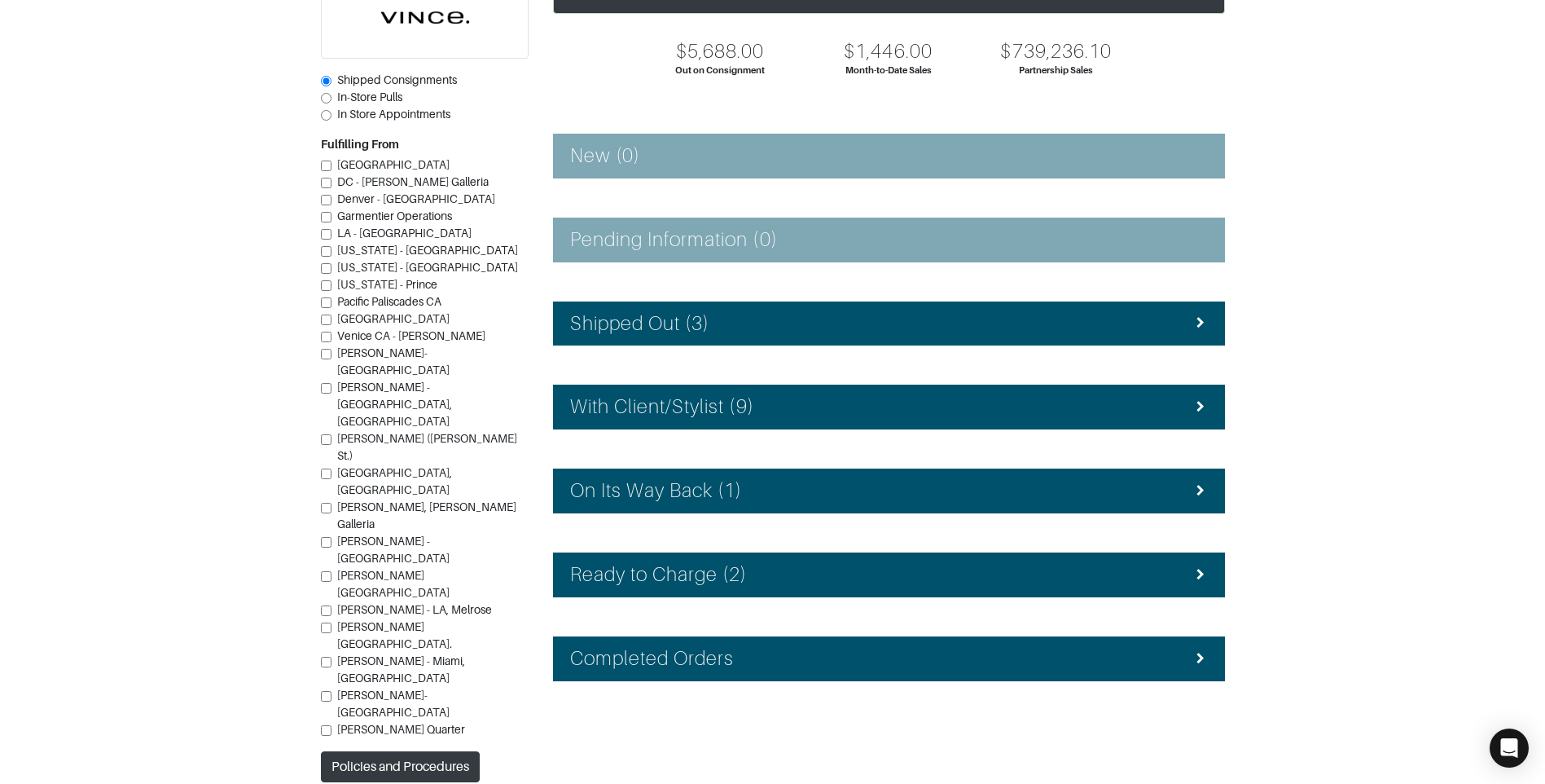
click at [805, 549] on div "Notifications for inbound orders will be sent via email. $5,688.00 Out on Consi…" at bounding box center [889, 379] width 697 height 806
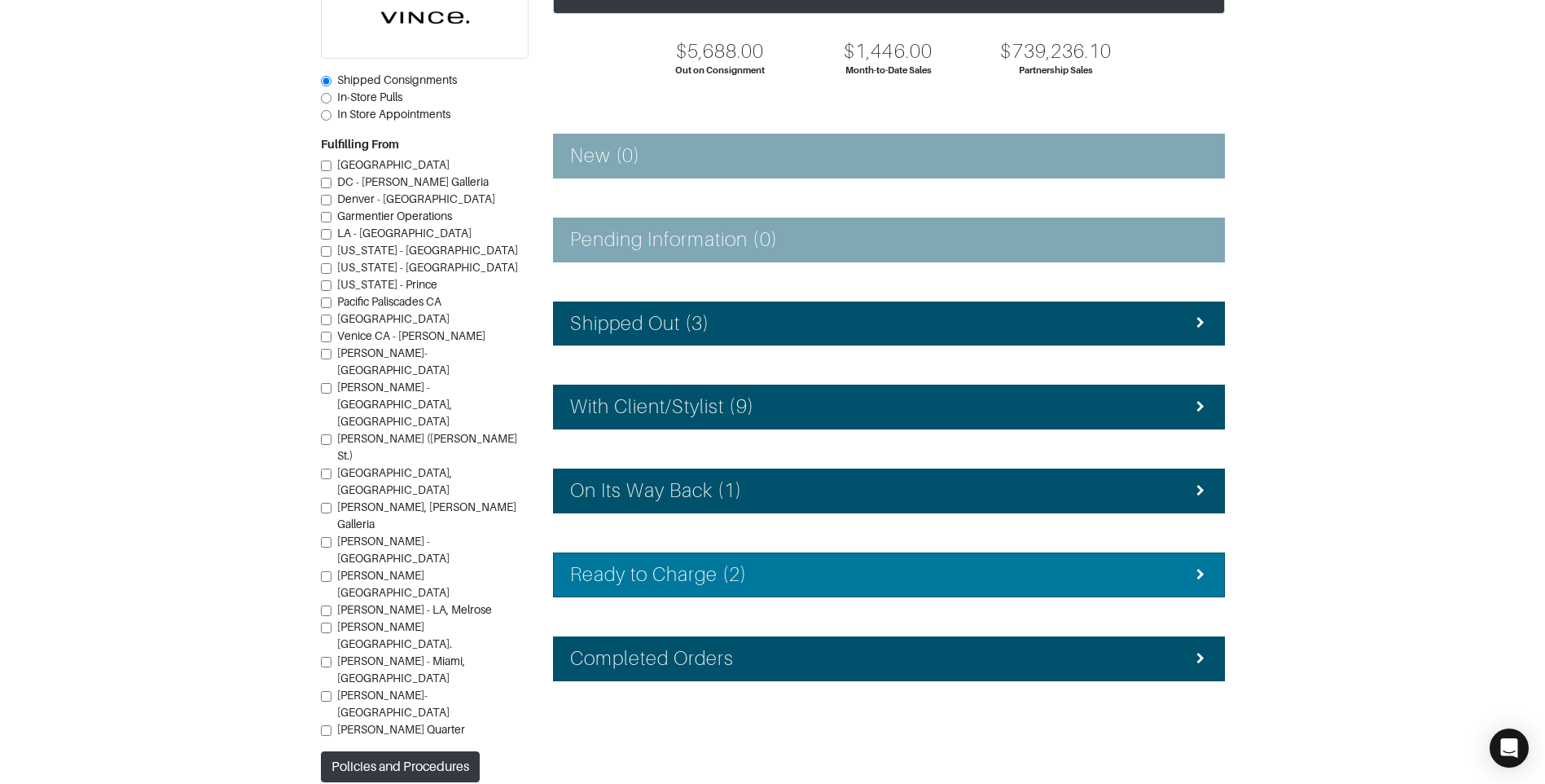
click at [809, 561] on li "Ready to Charge (2)" at bounding box center [889, 575] width 673 height 45
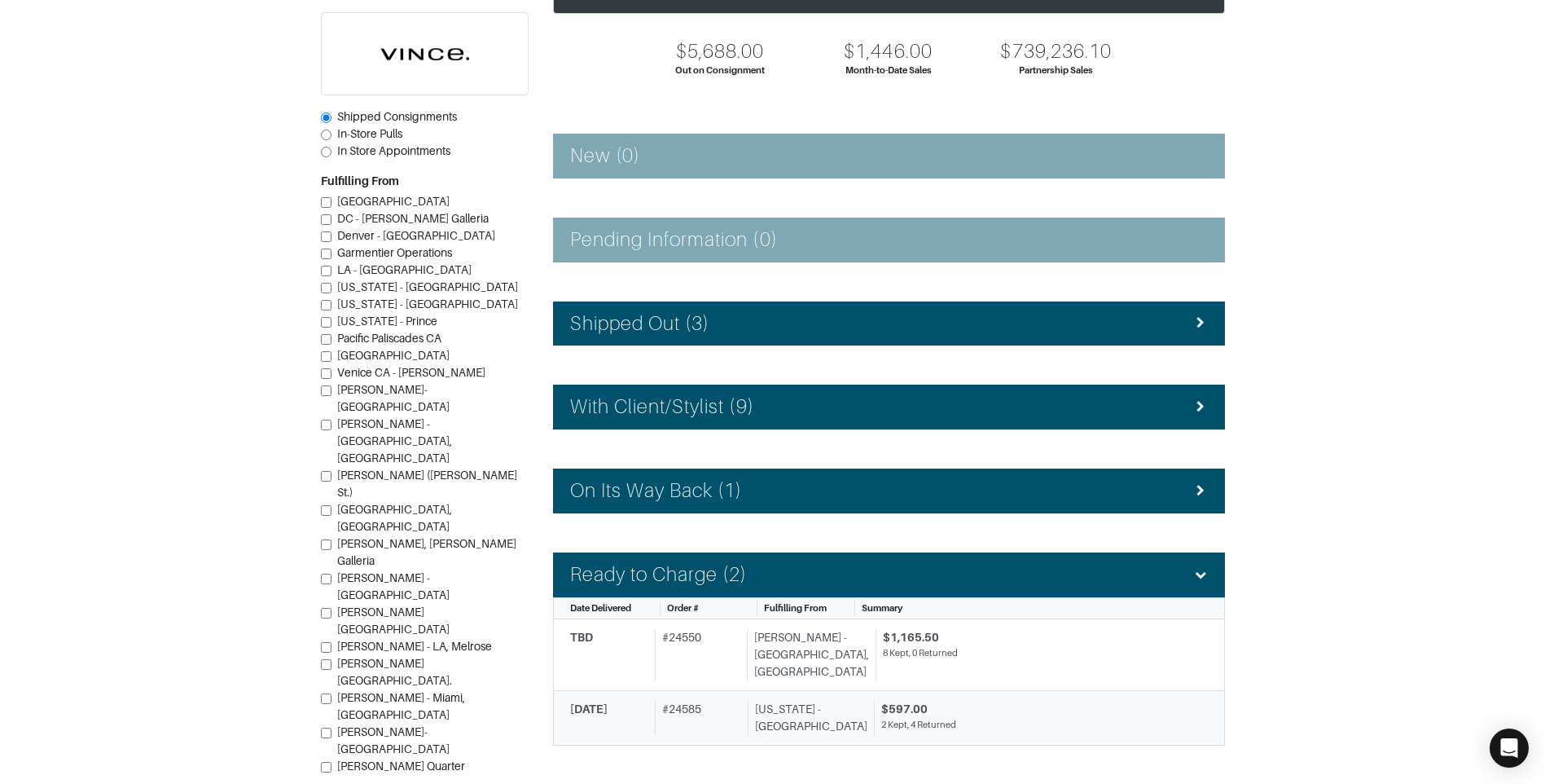
click at [823, 700] on div "[US_STATE] - [GEOGRAPHIC_DATA]" at bounding box center [807, 717] width 120 height 34
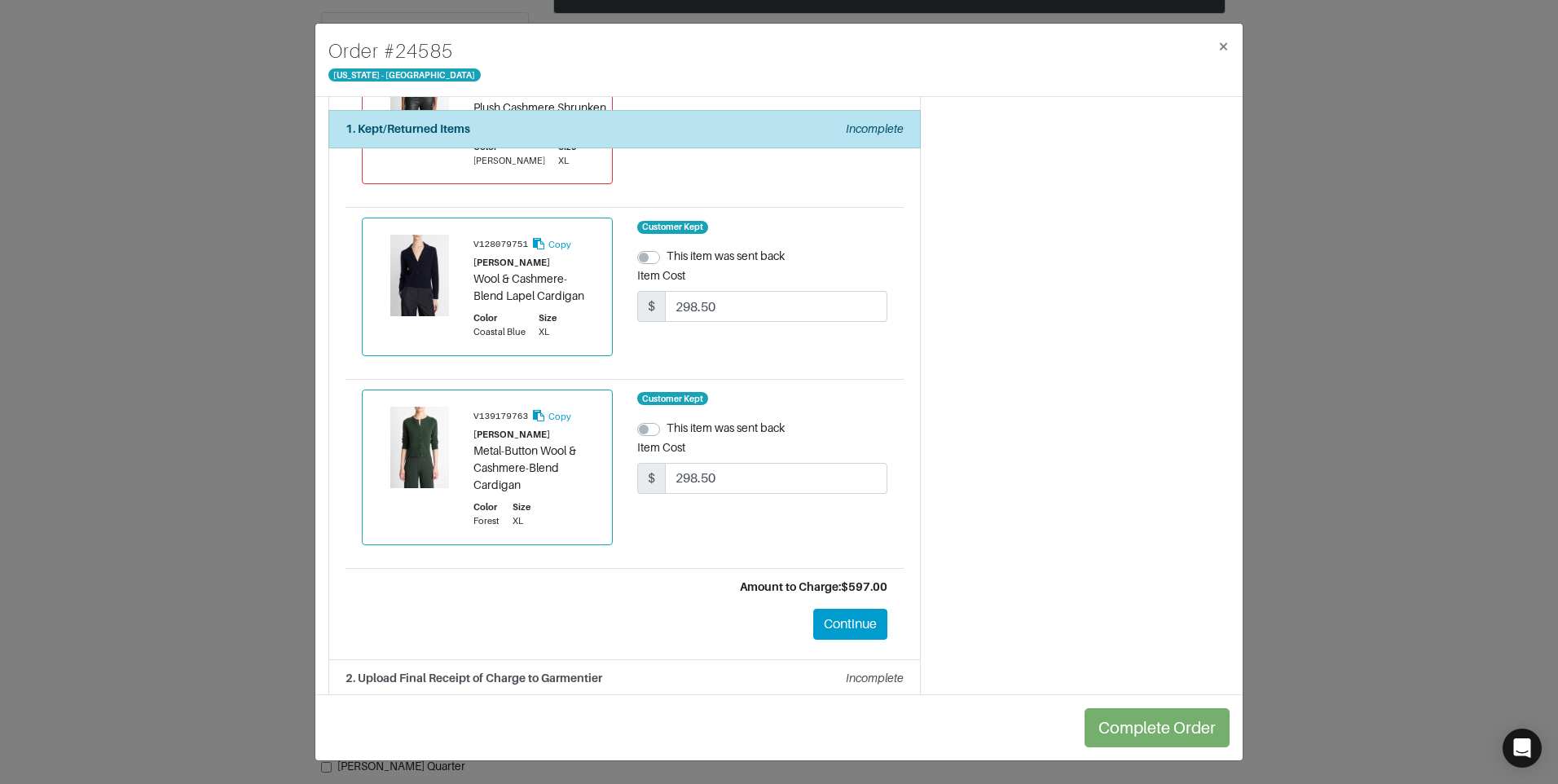
scroll to position [724, 0]
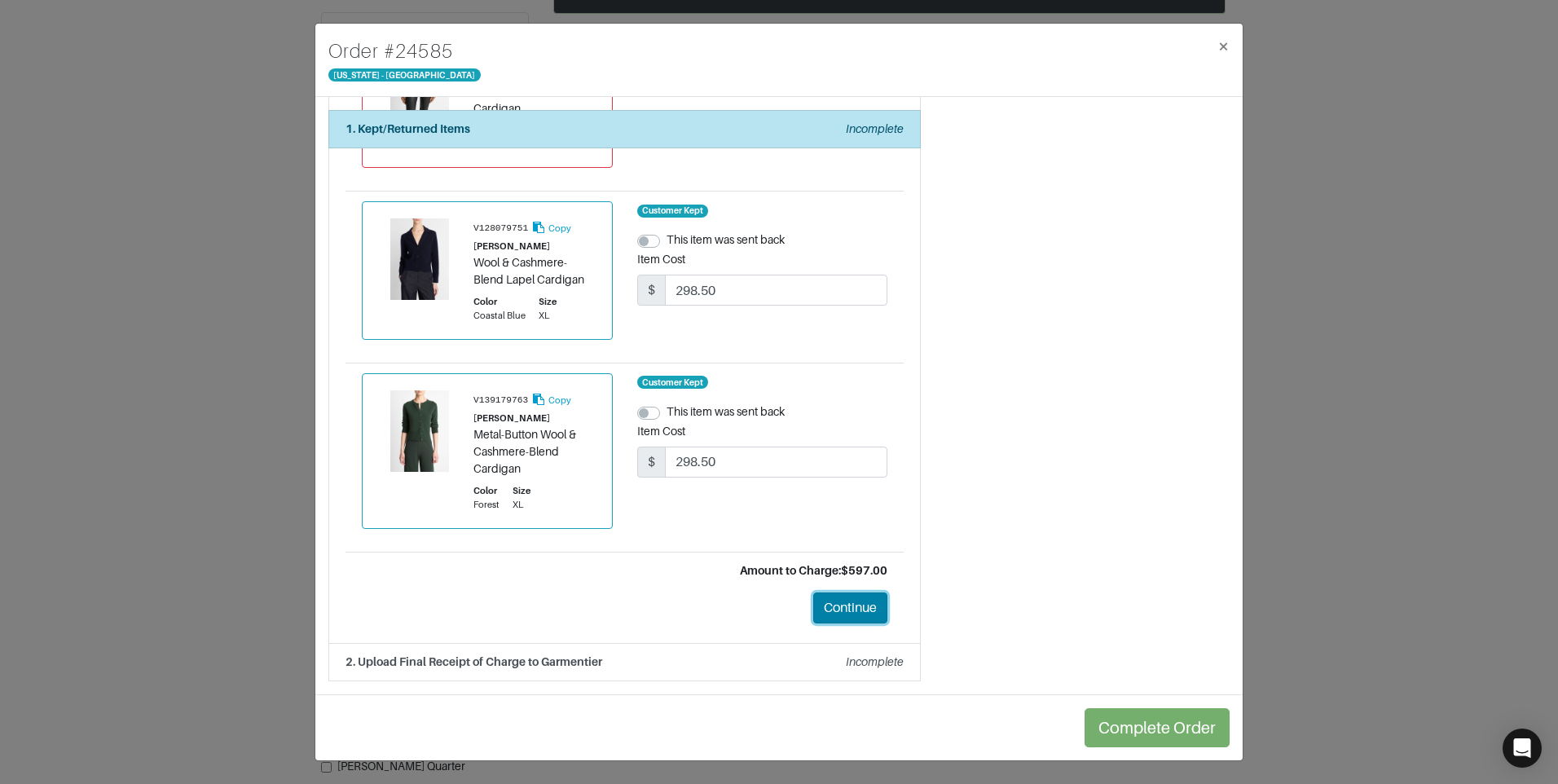
click at [864, 617] on button "Continue" at bounding box center [850, 607] width 74 height 31
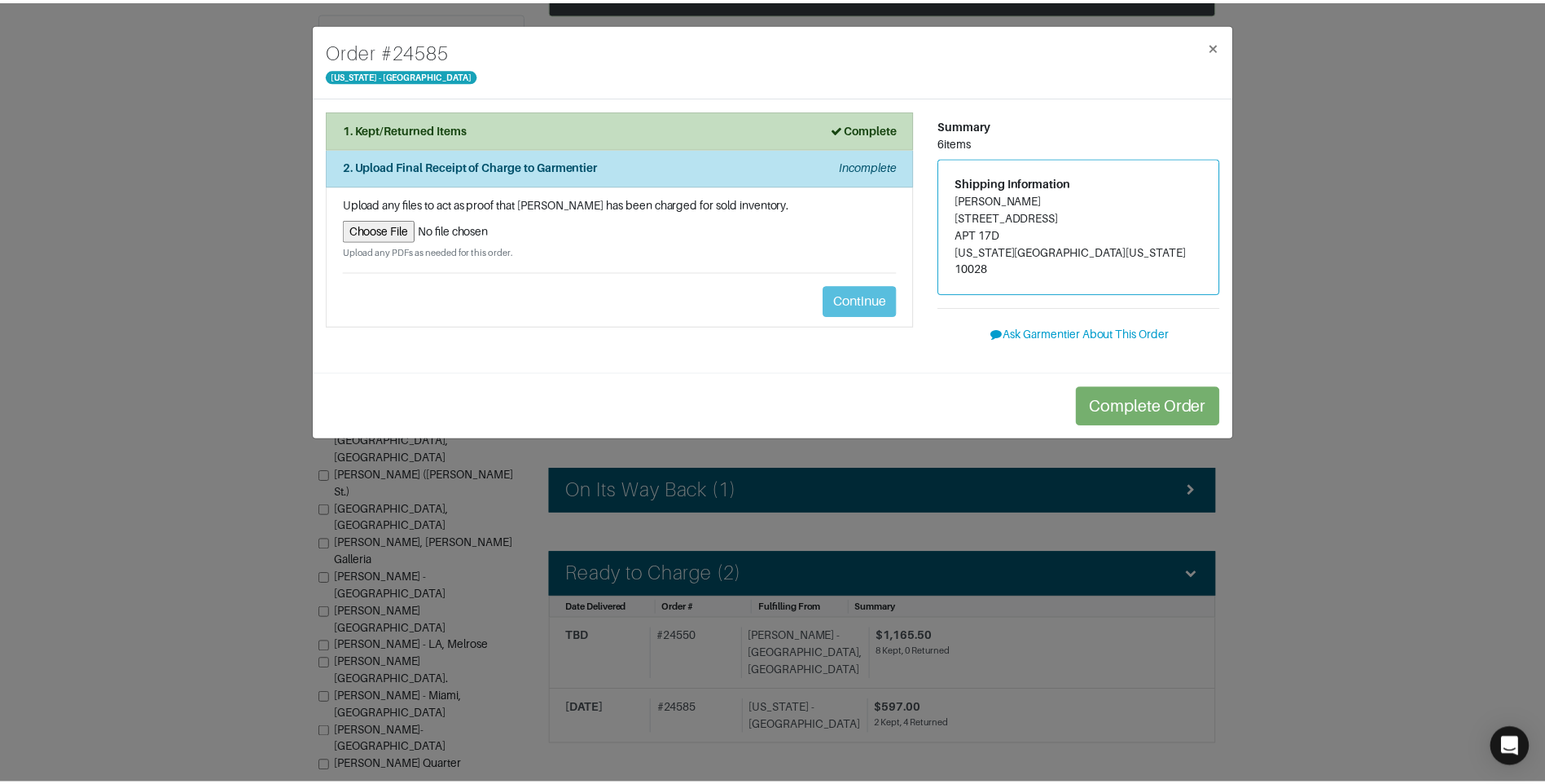
scroll to position [0, 0]
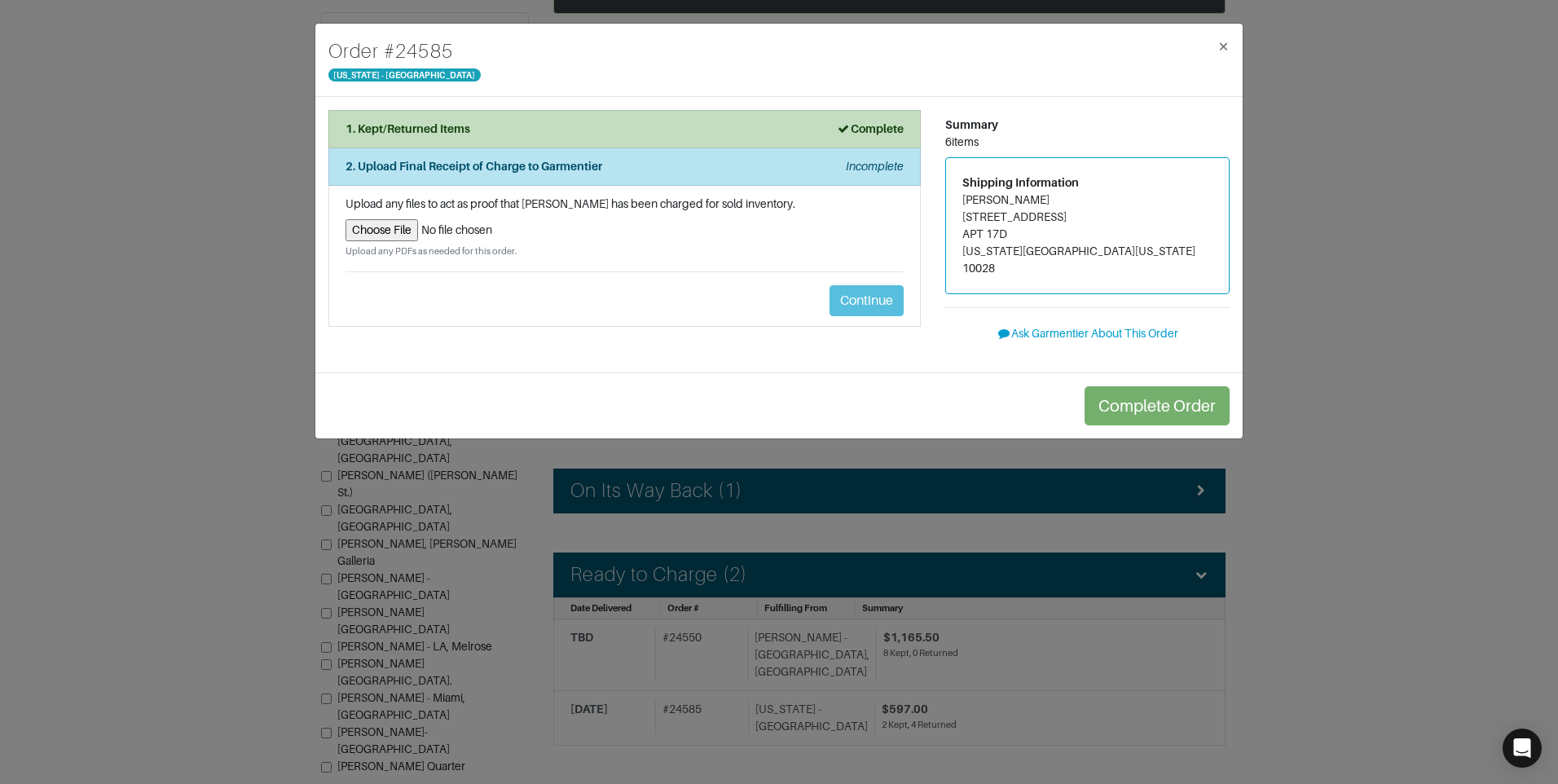
click at [397, 228] on input "file" at bounding box center [624, 231] width 558 height 22
type input "C:\fakepath\exchange_receipt_cf1f244f-6aaf-45d3-a87c-c8f9fb9089c0.pdf"
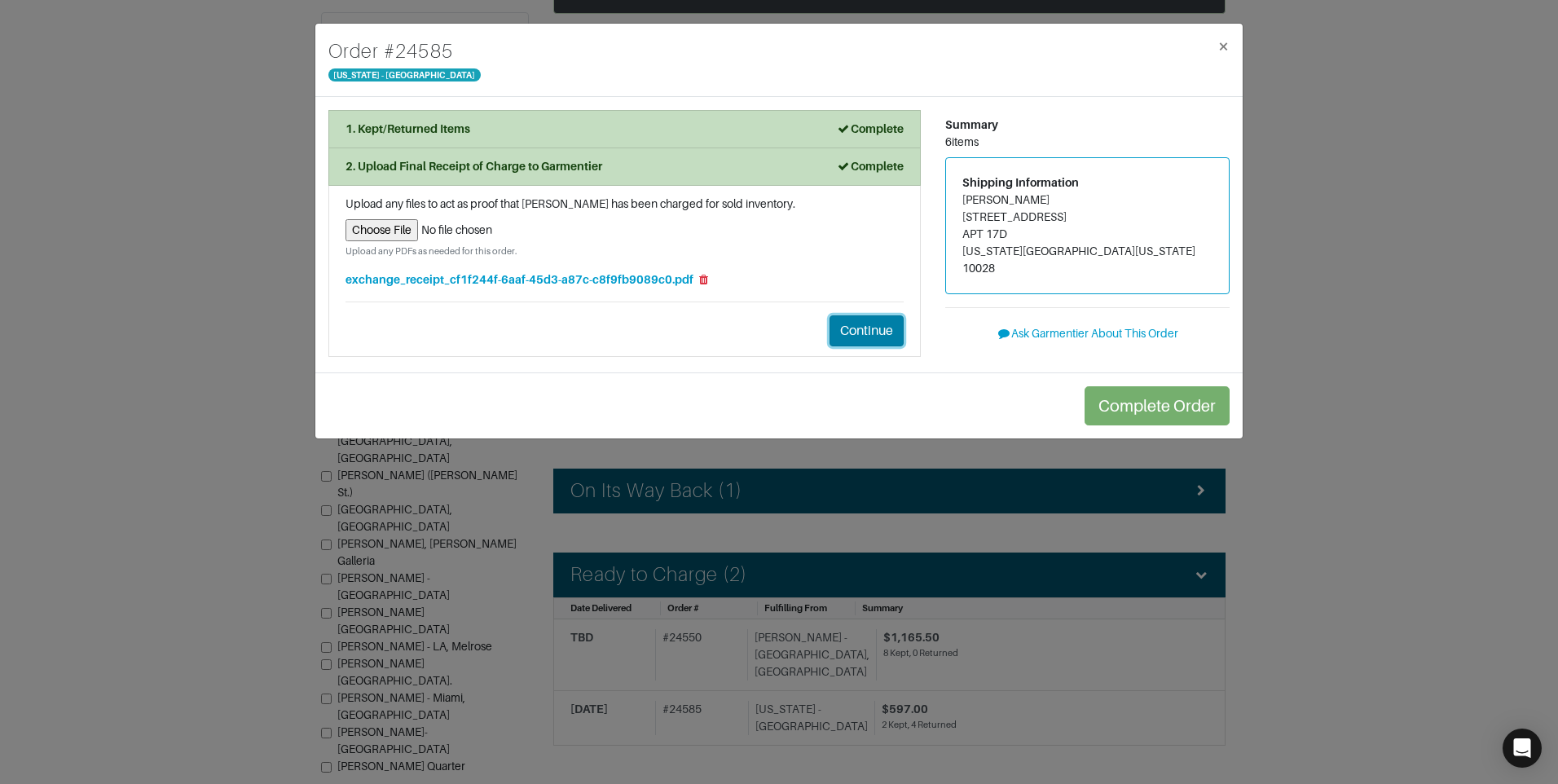
click at [872, 338] on button "Continue" at bounding box center [867, 330] width 74 height 31
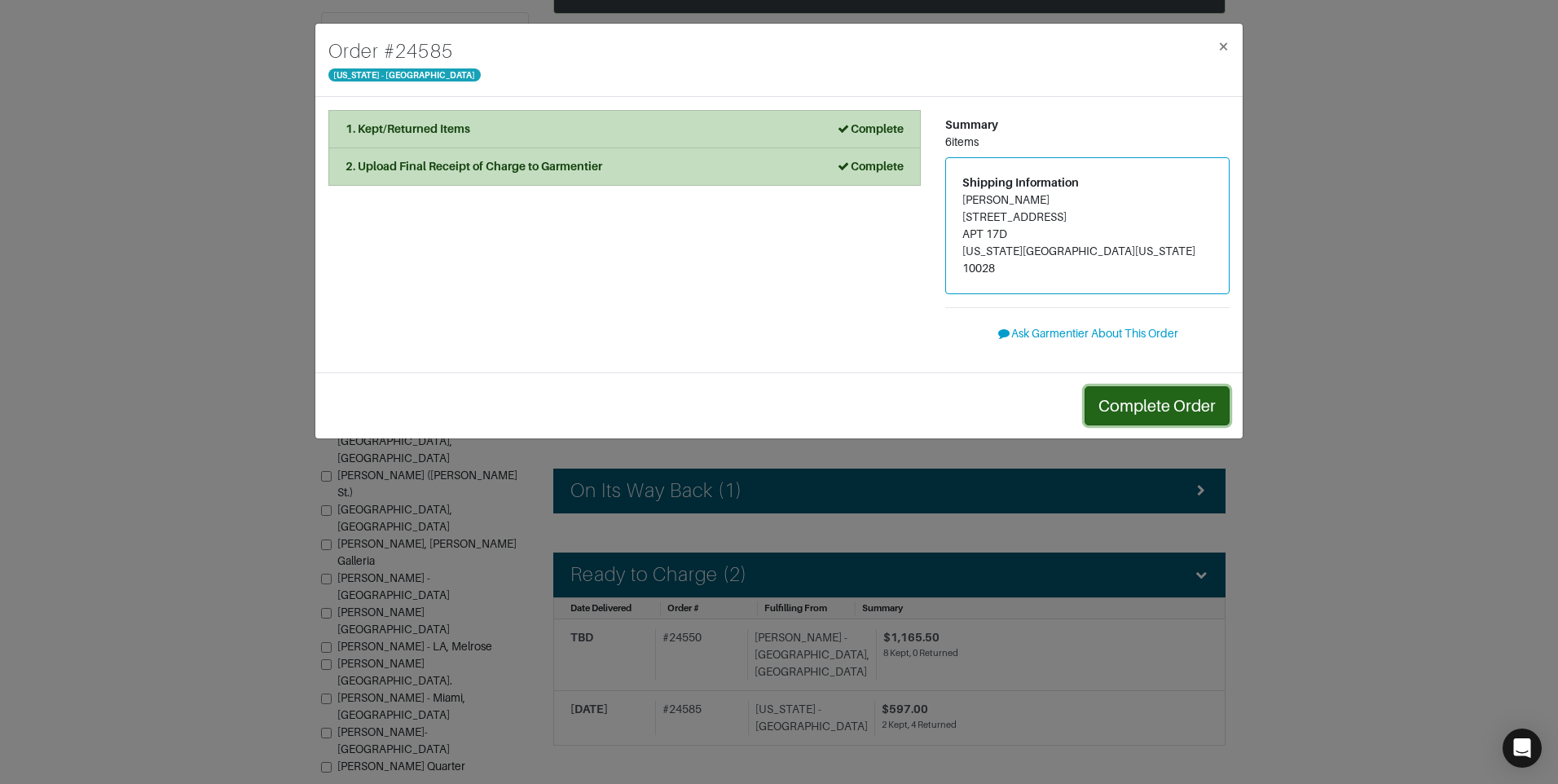
click at [1157, 386] on button "Complete Order" at bounding box center [1157, 405] width 145 height 39
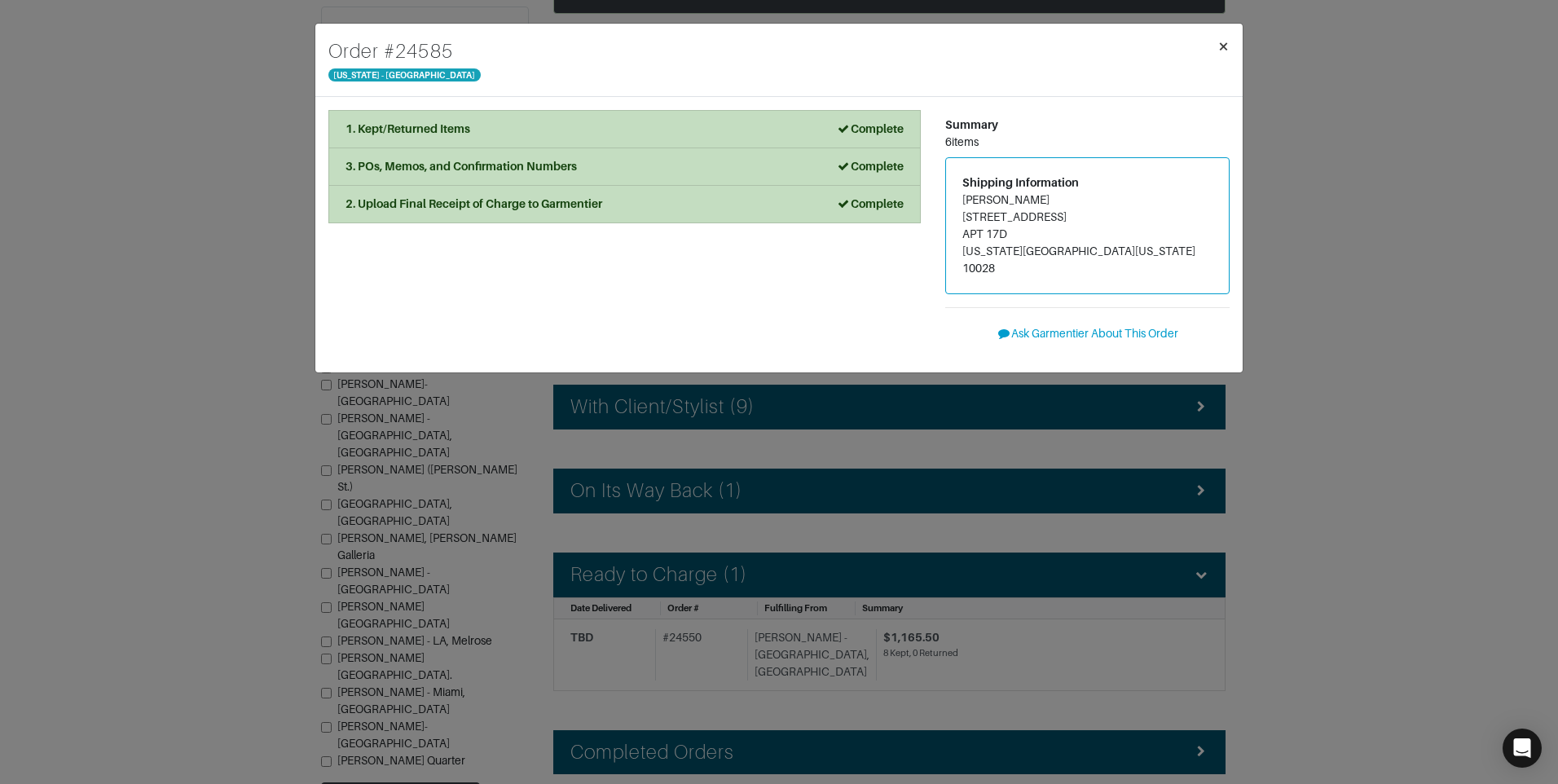
click at [1224, 49] on span "×" at bounding box center [1222, 47] width 12 height 22
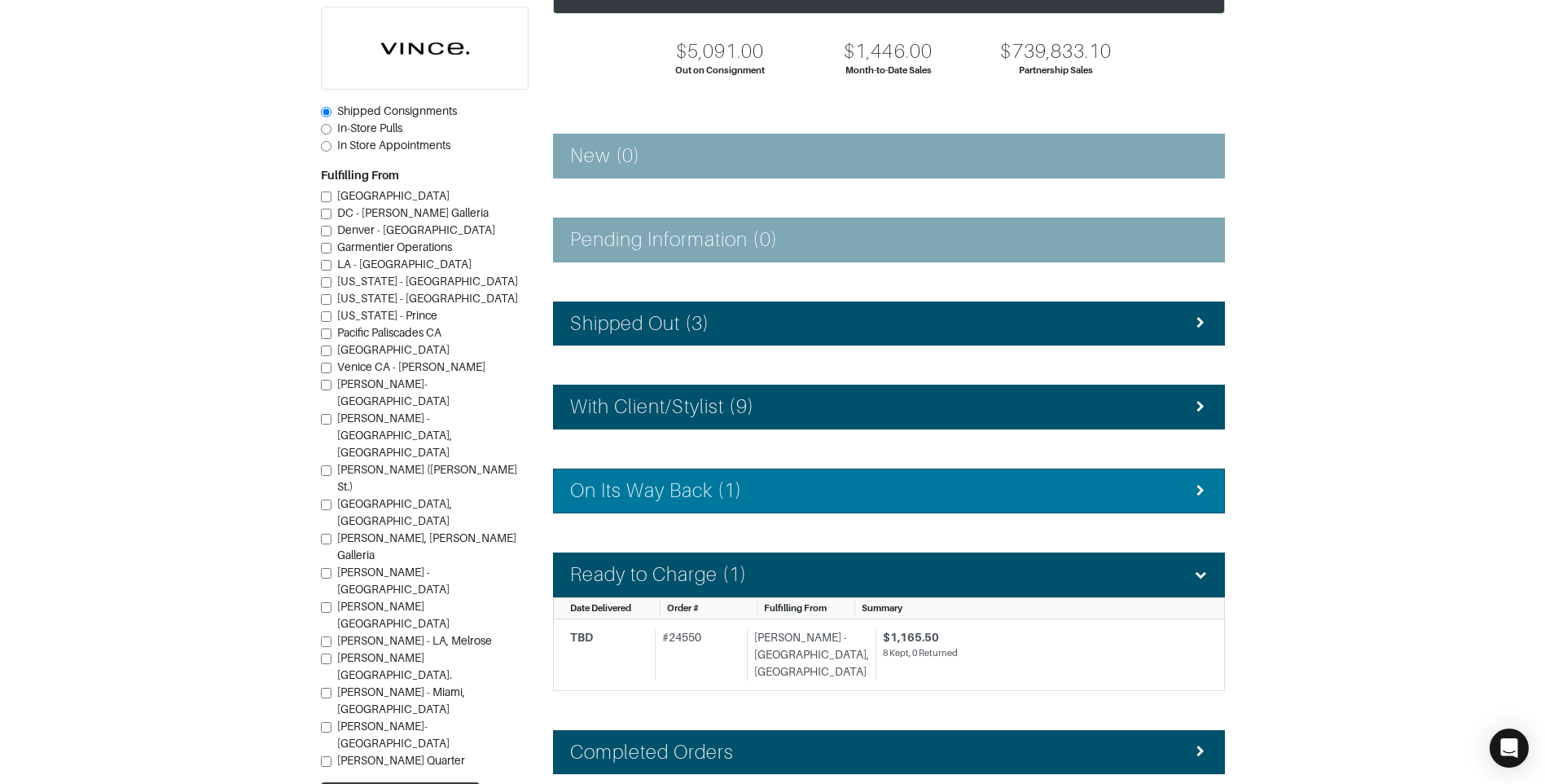
click at [886, 505] on li "On Its Way Back (1)" at bounding box center [889, 491] width 673 height 45
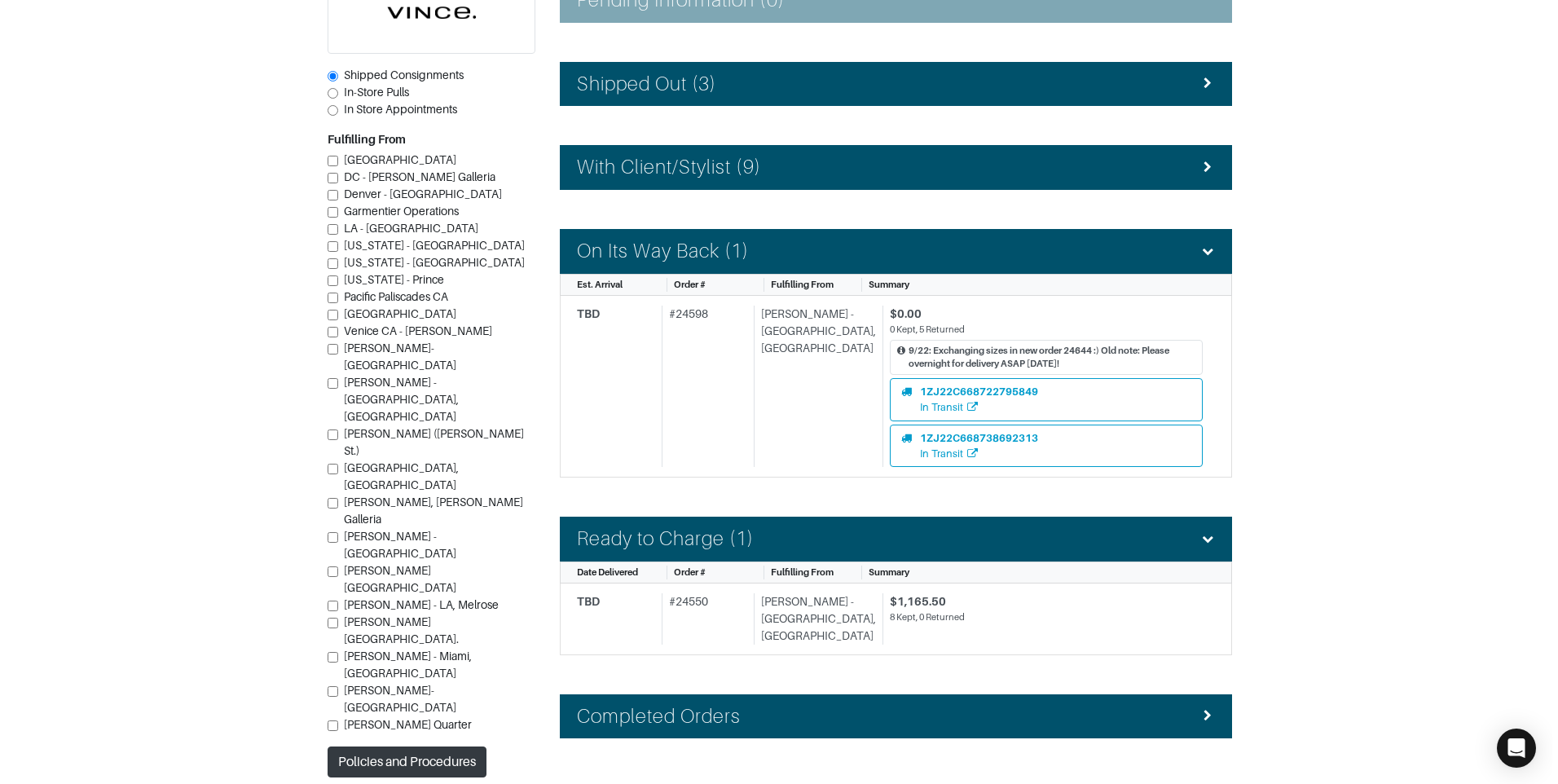
scroll to position [391, 0]
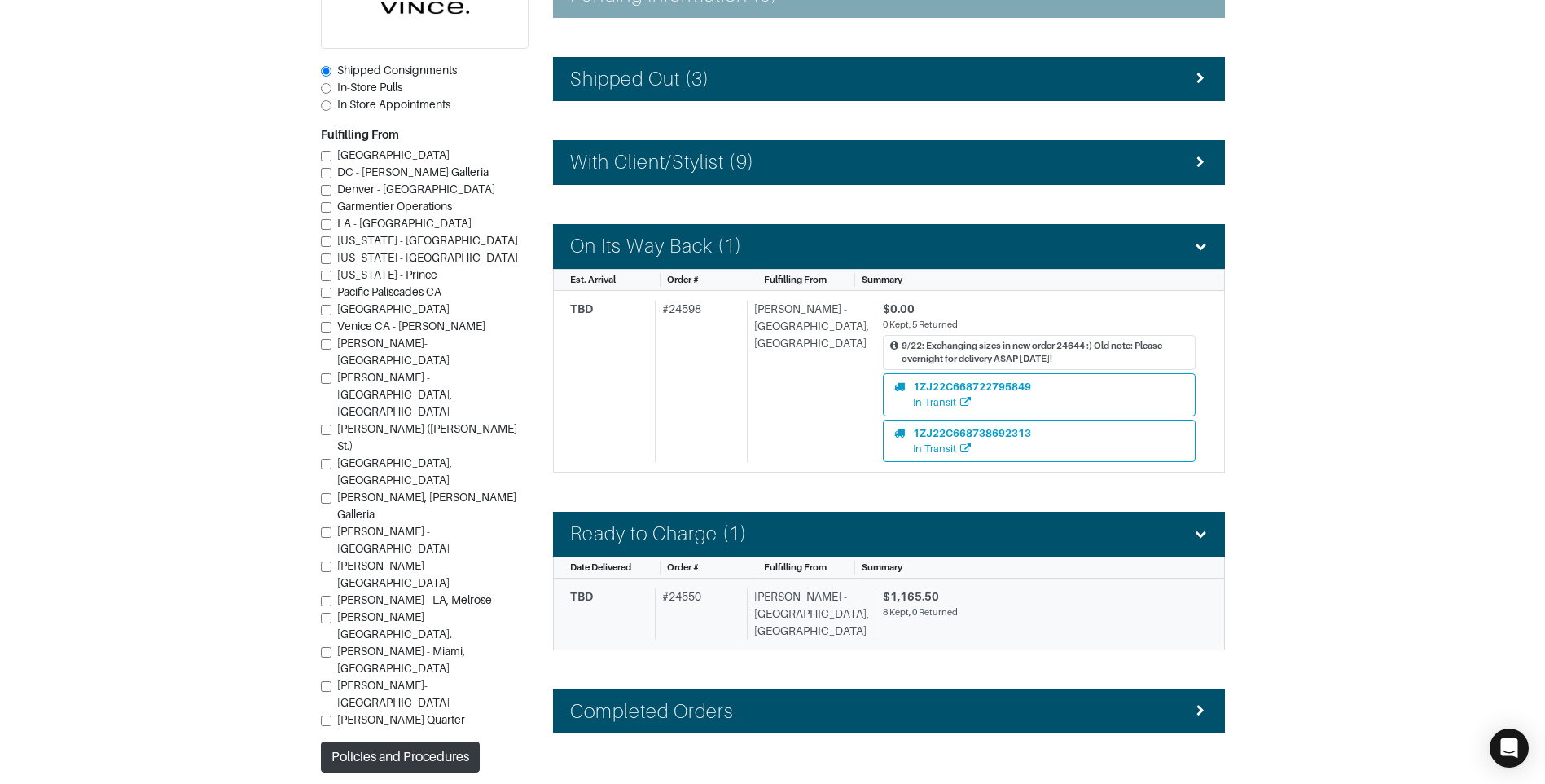
click at [993, 606] on div "8 Kept, 0 Returned" at bounding box center [1039, 612] width 313 height 14
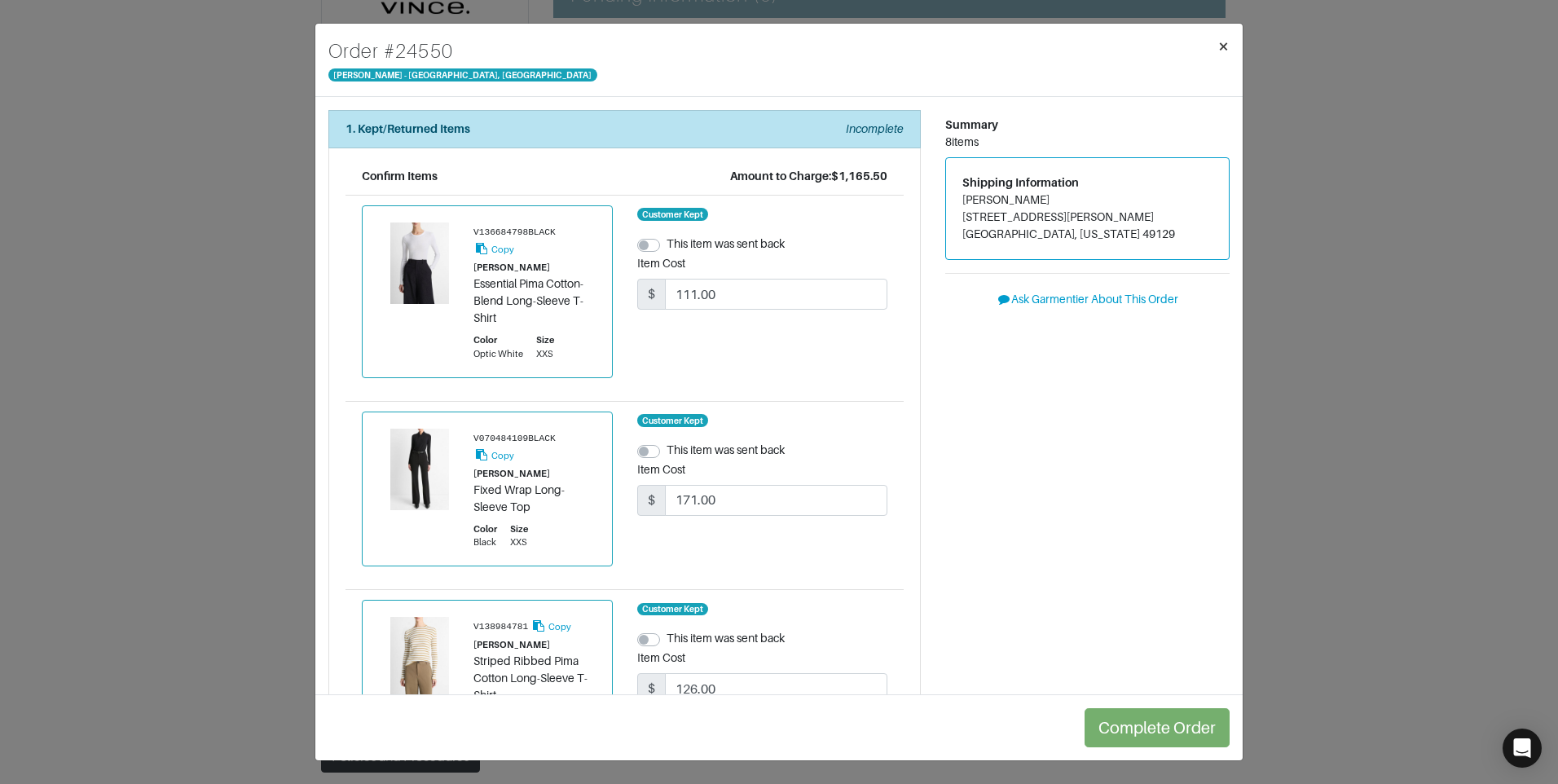
click at [1221, 43] on span "×" at bounding box center [1222, 47] width 12 height 22
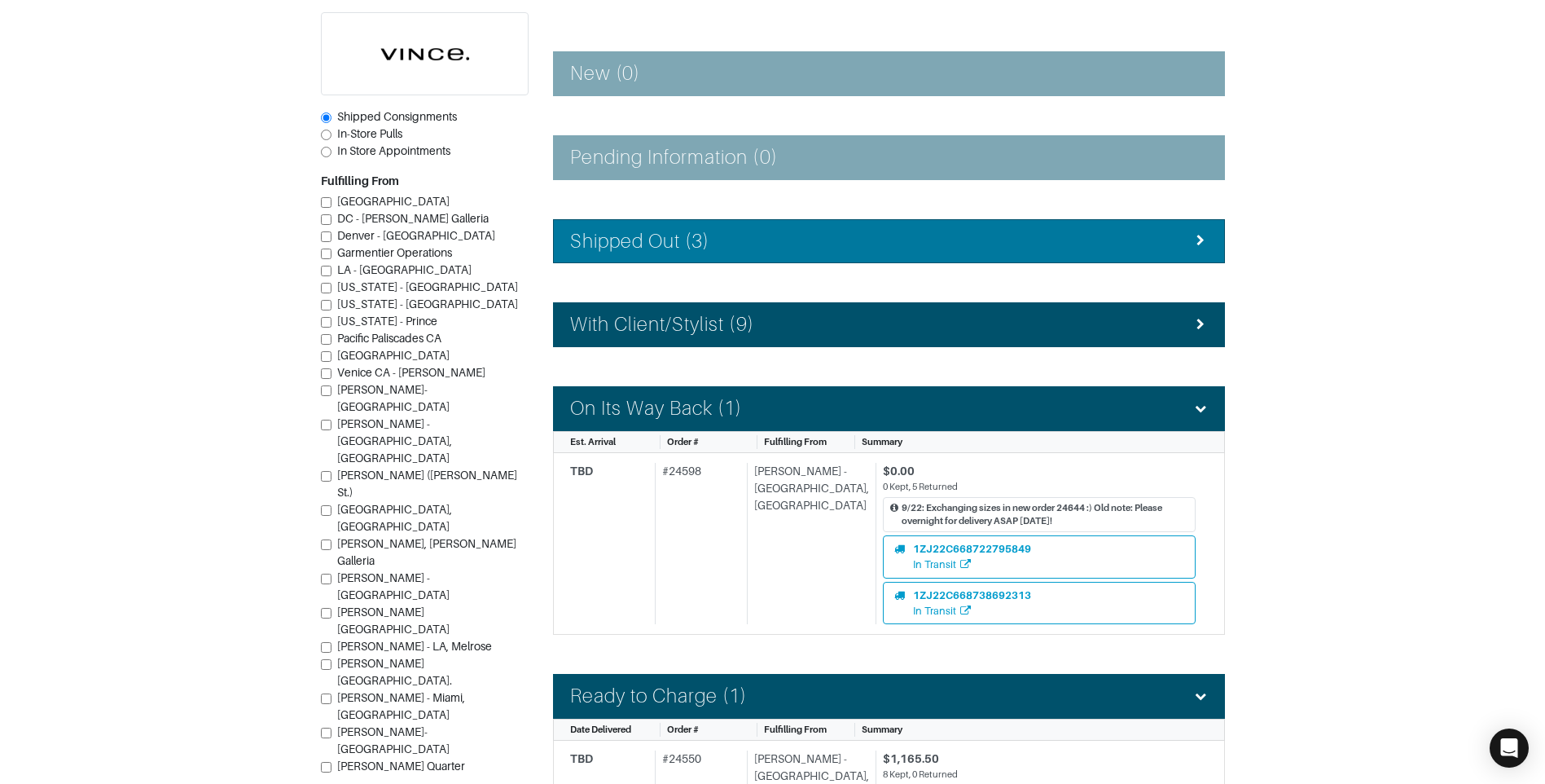
scroll to position [227, 0]
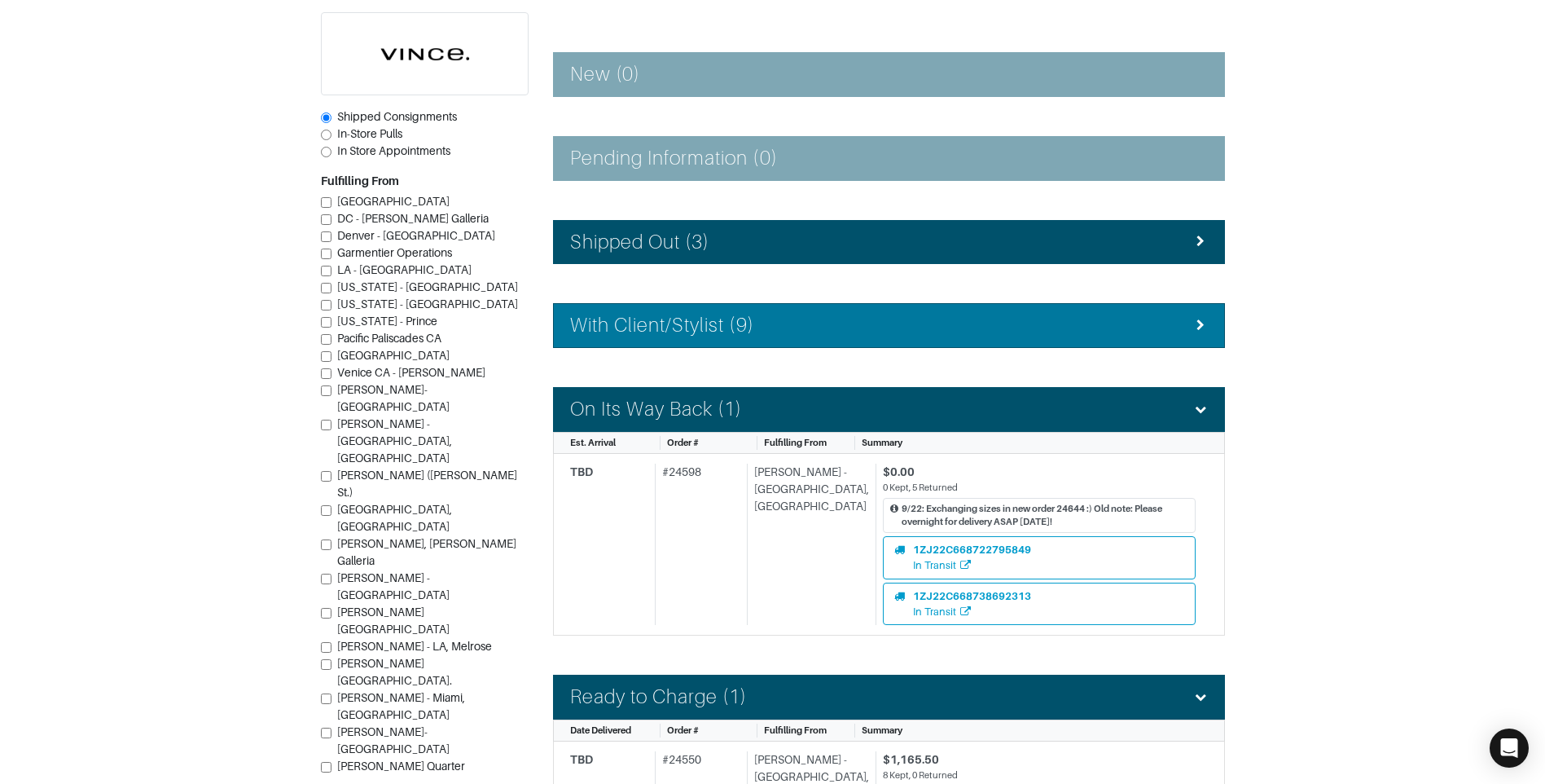
click at [953, 307] on li "With Client/Stylist (9)" at bounding box center [889, 326] width 673 height 45
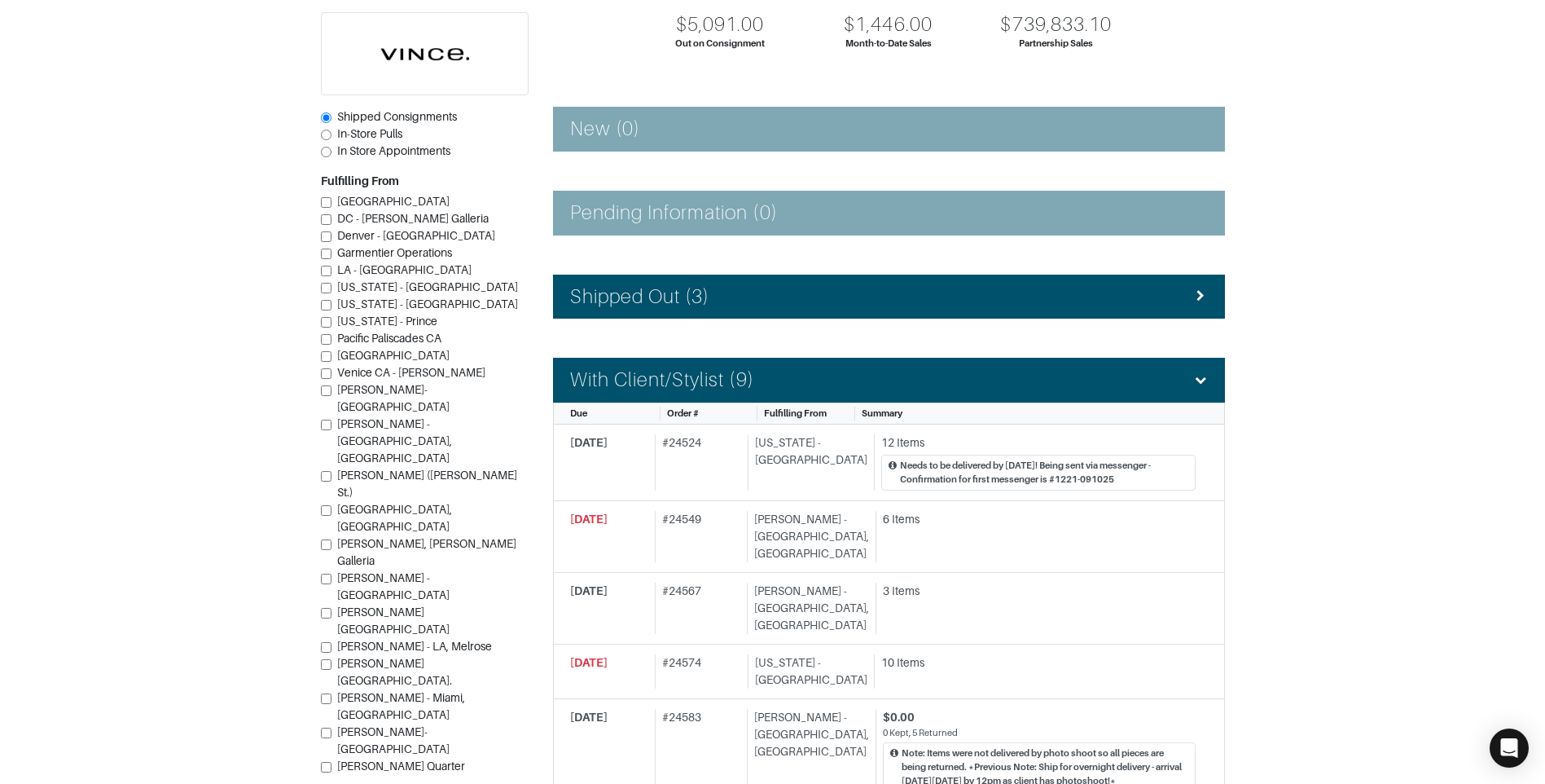
scroll to position [0, 0]
